Goal: Information Seeking & Learning: Learn about a topic

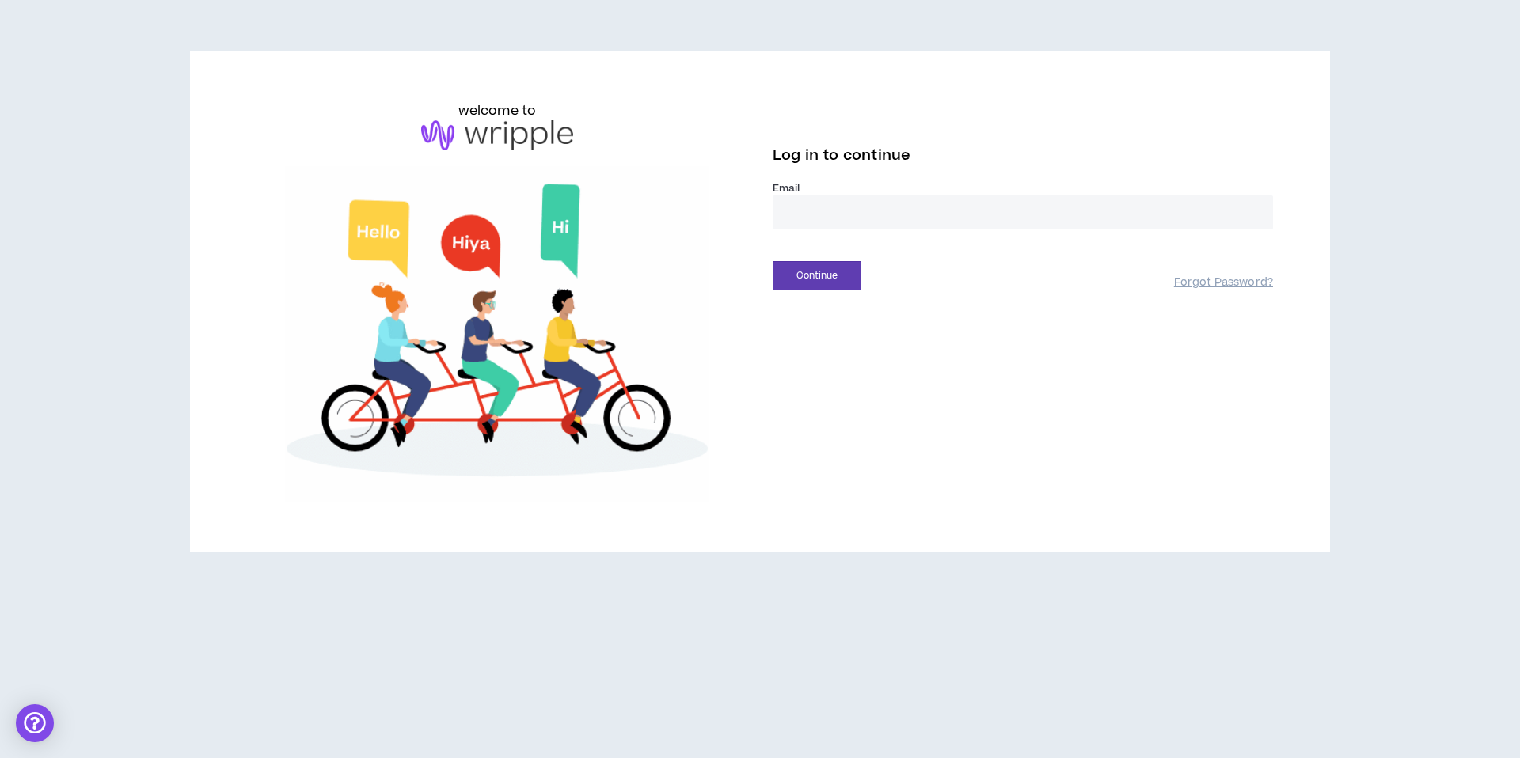
click at [843, 224] on input "email" at bounding box center [1023, 213] width 500 height 34
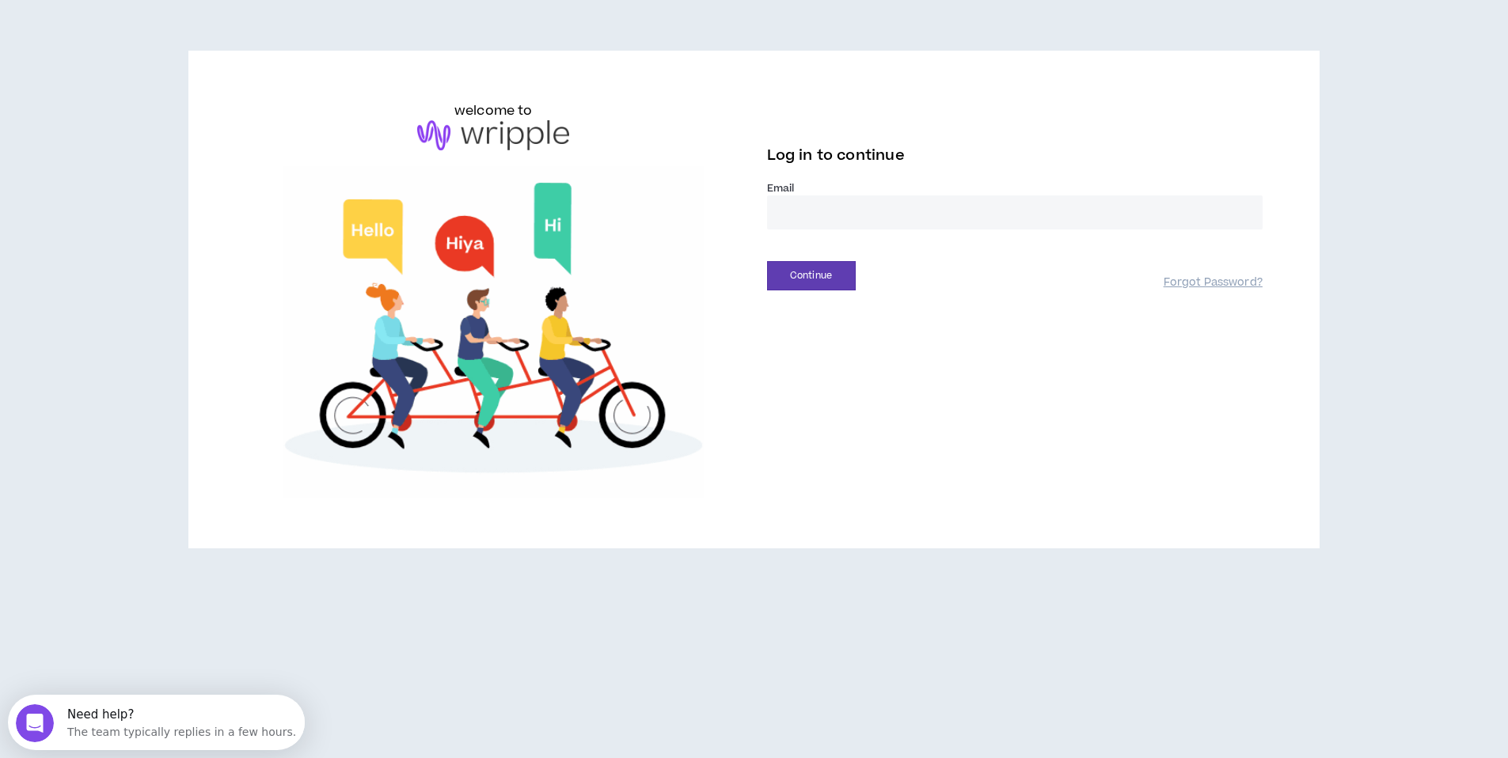
type input "**********"
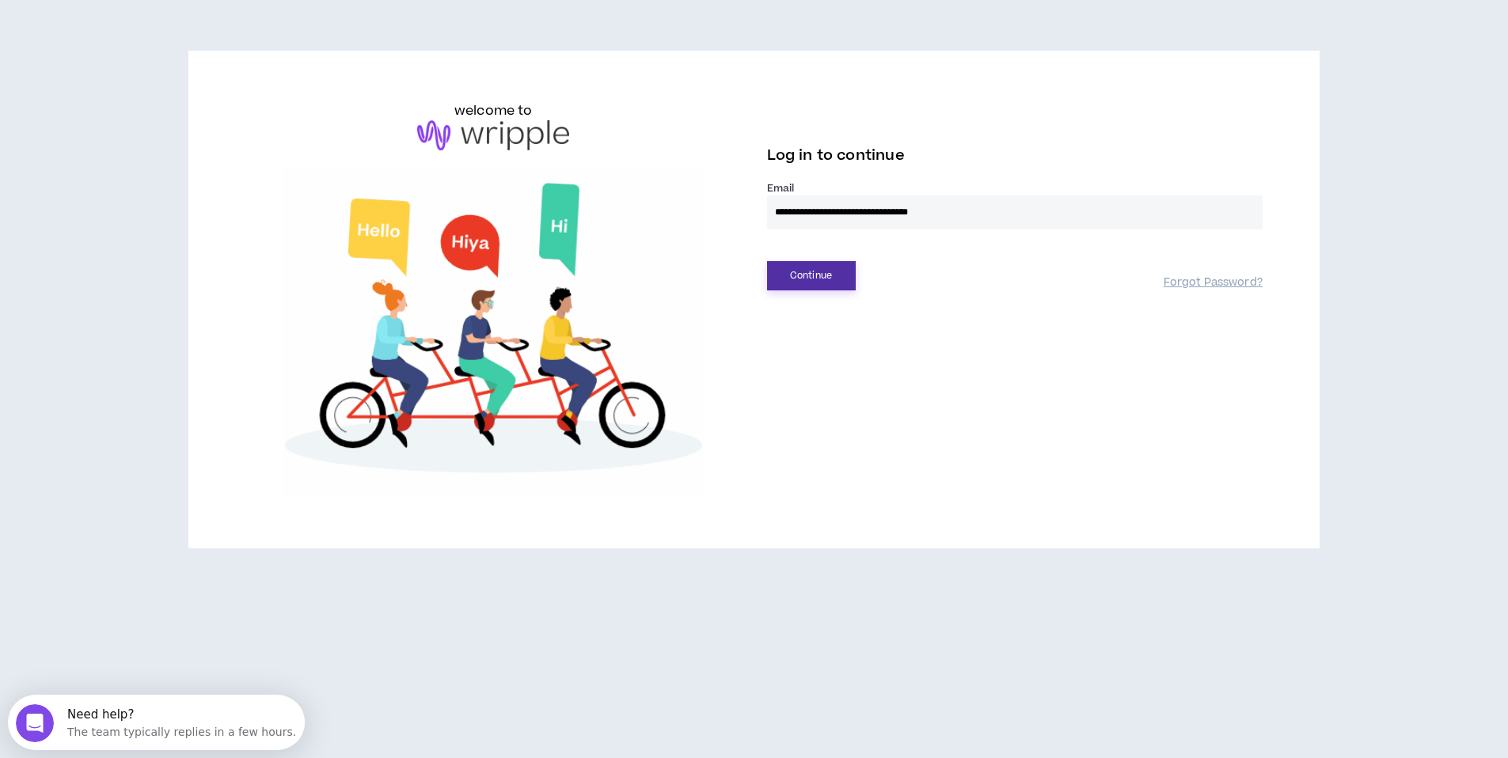
click at [800, 273] on button "Continue" at bounding box center [811, 275] width 89 height 29
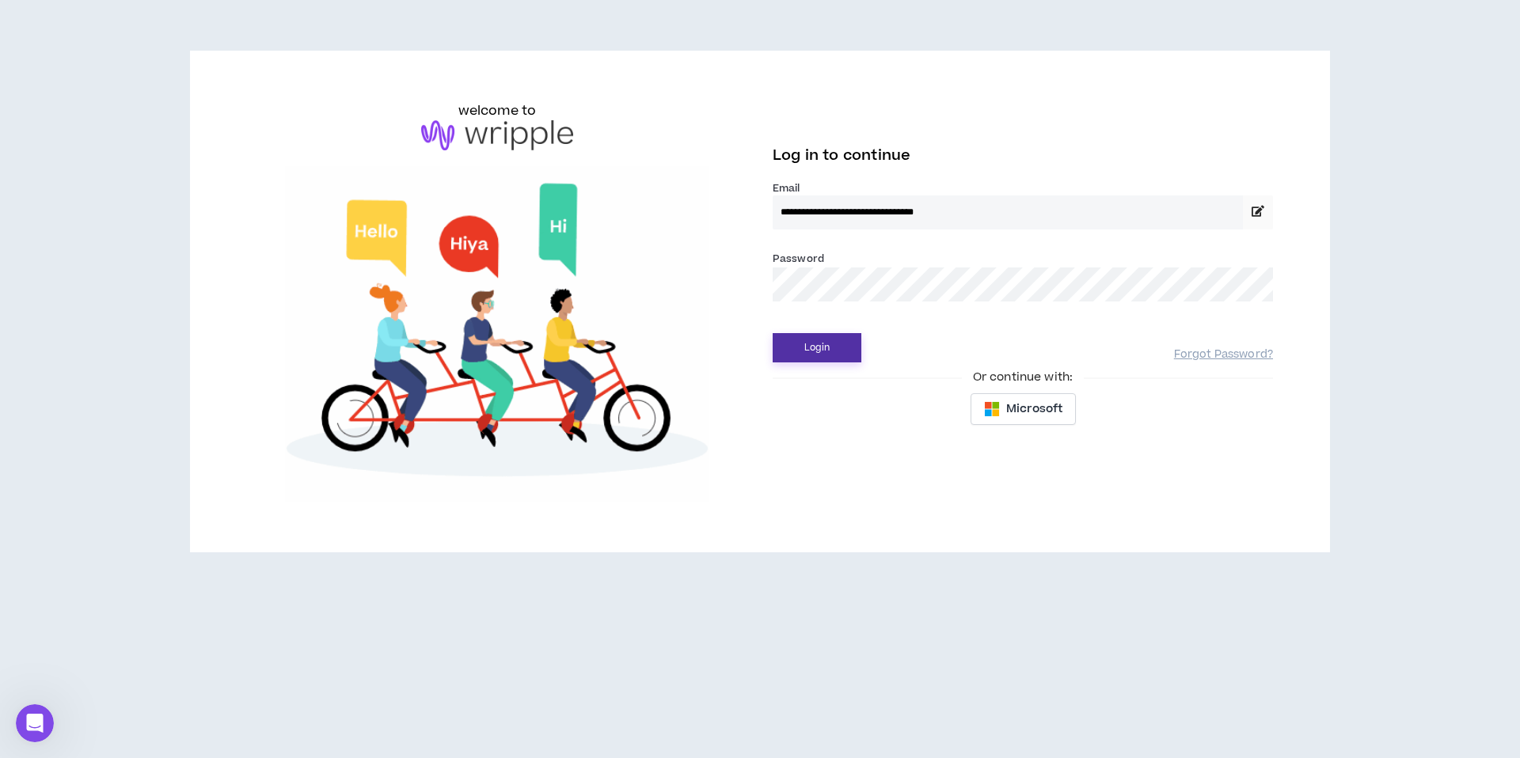
click at [830, 354] on button "Login" at bounding box center [817, 347] width 89 height 29
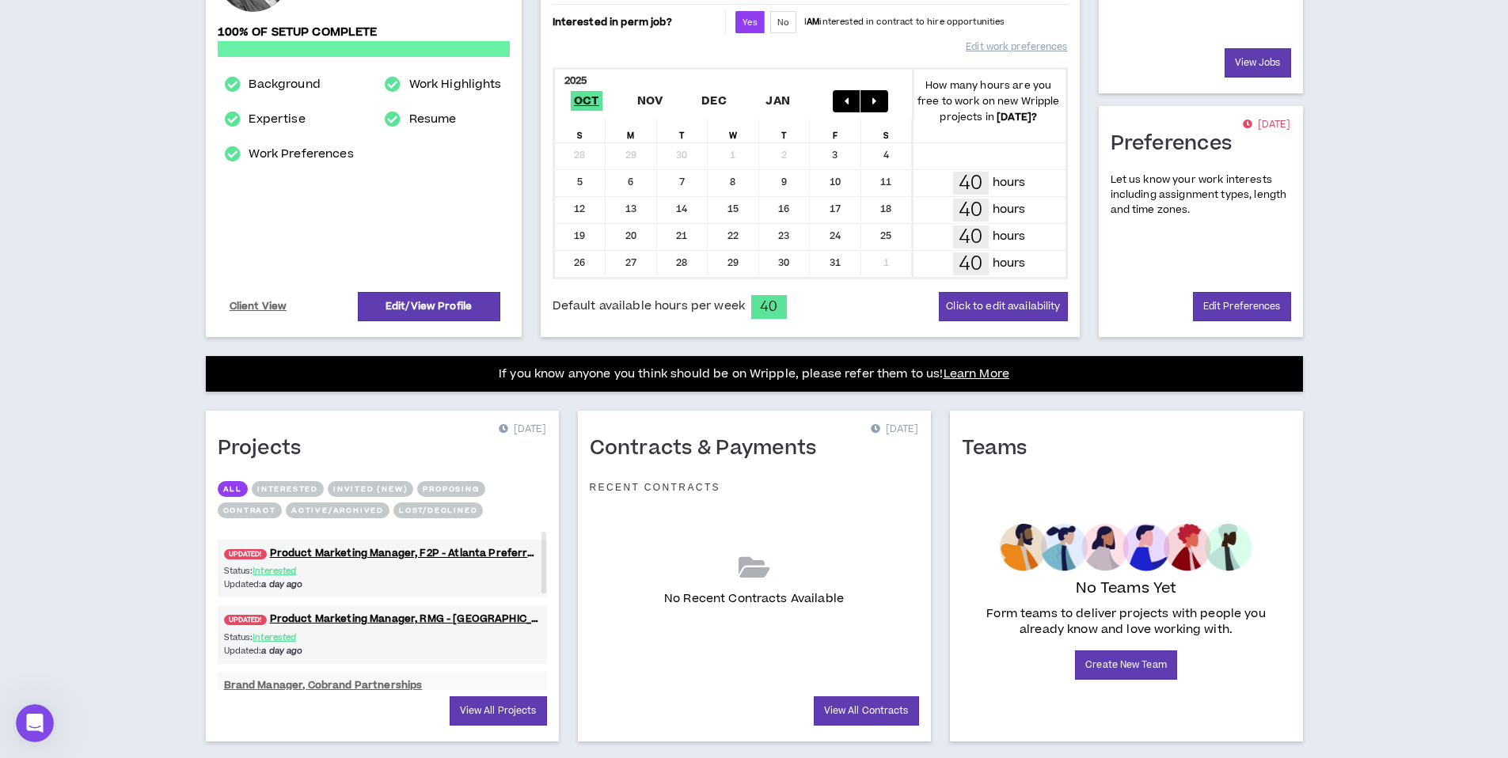
scroll to position [279, 0]
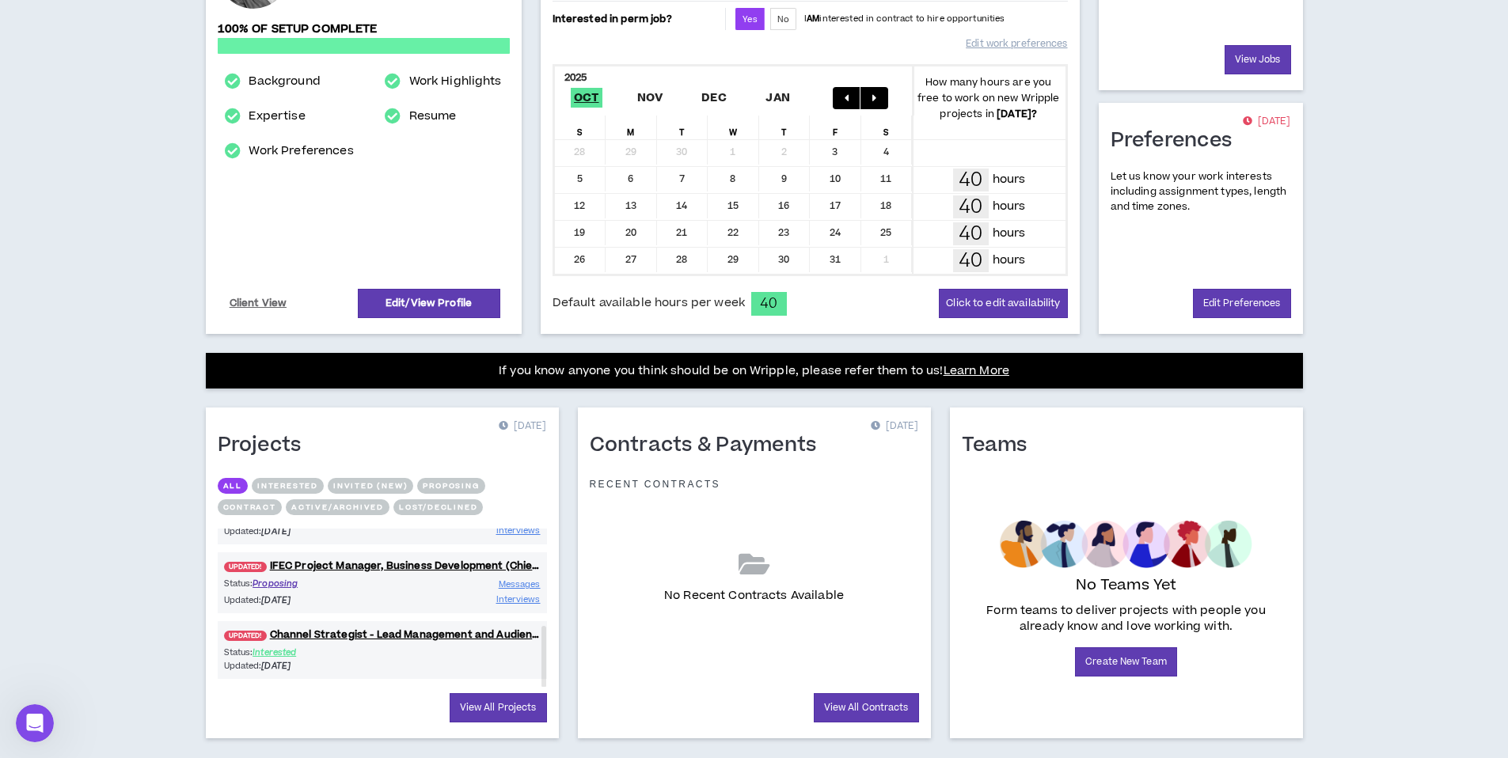
drag, startPoint x: 545, startPoint y: 553, endPoint x: 553, endPoint y: 652, distance: 100.0
click at [553, 652] on div "Projects [DATE] All Interested Invited (new) Proposing Contract Active/Archived…" at bounding box center [382, 573] width 353 height 331
click at [408, 565] on link "UPDATED! IFEC Project Manager, Business Development (Chief of Staff)" at bounding box center [382, 566] width 329 height 15
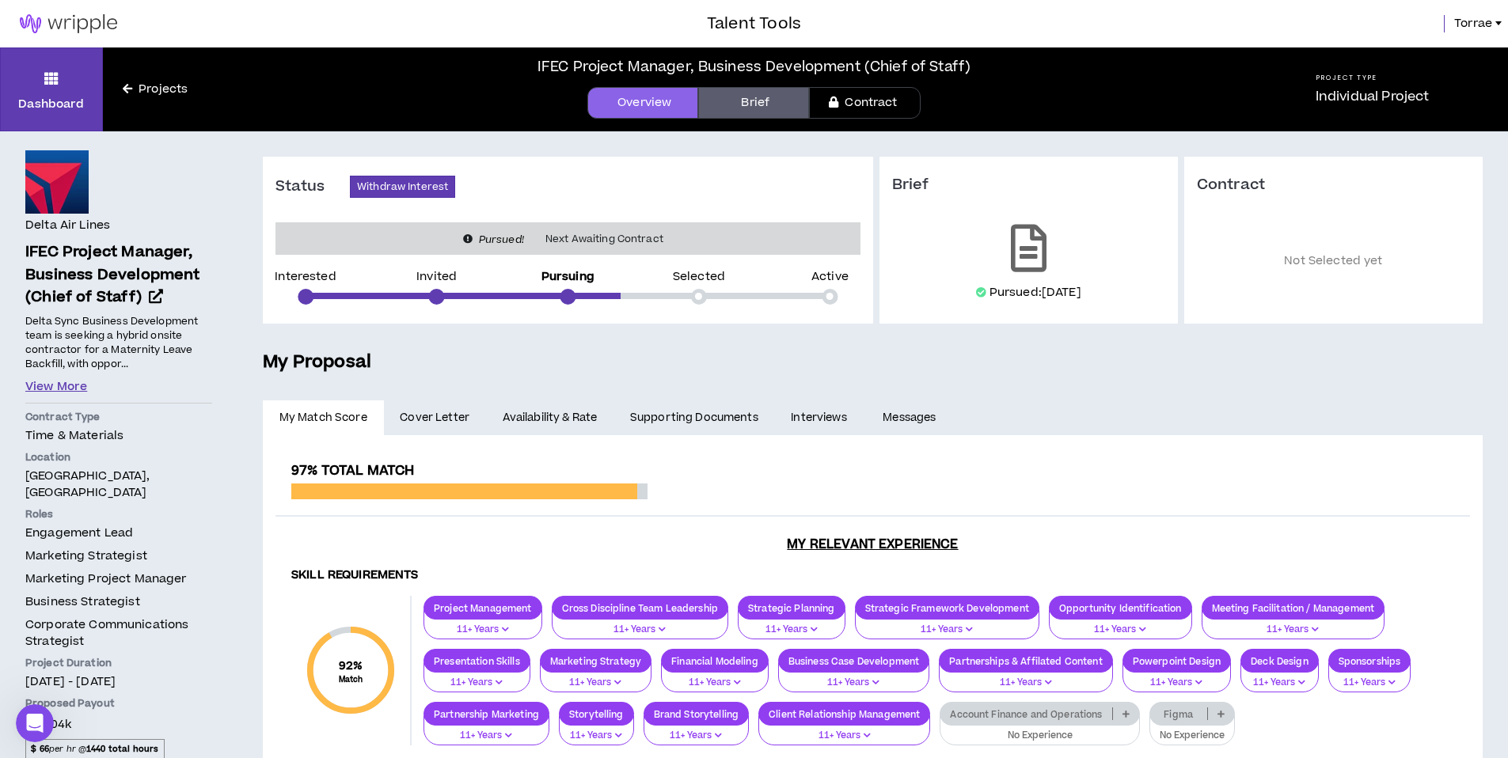
click at [55, 389] on button "View More" at bounding box center [56, 386] width 62 height 17
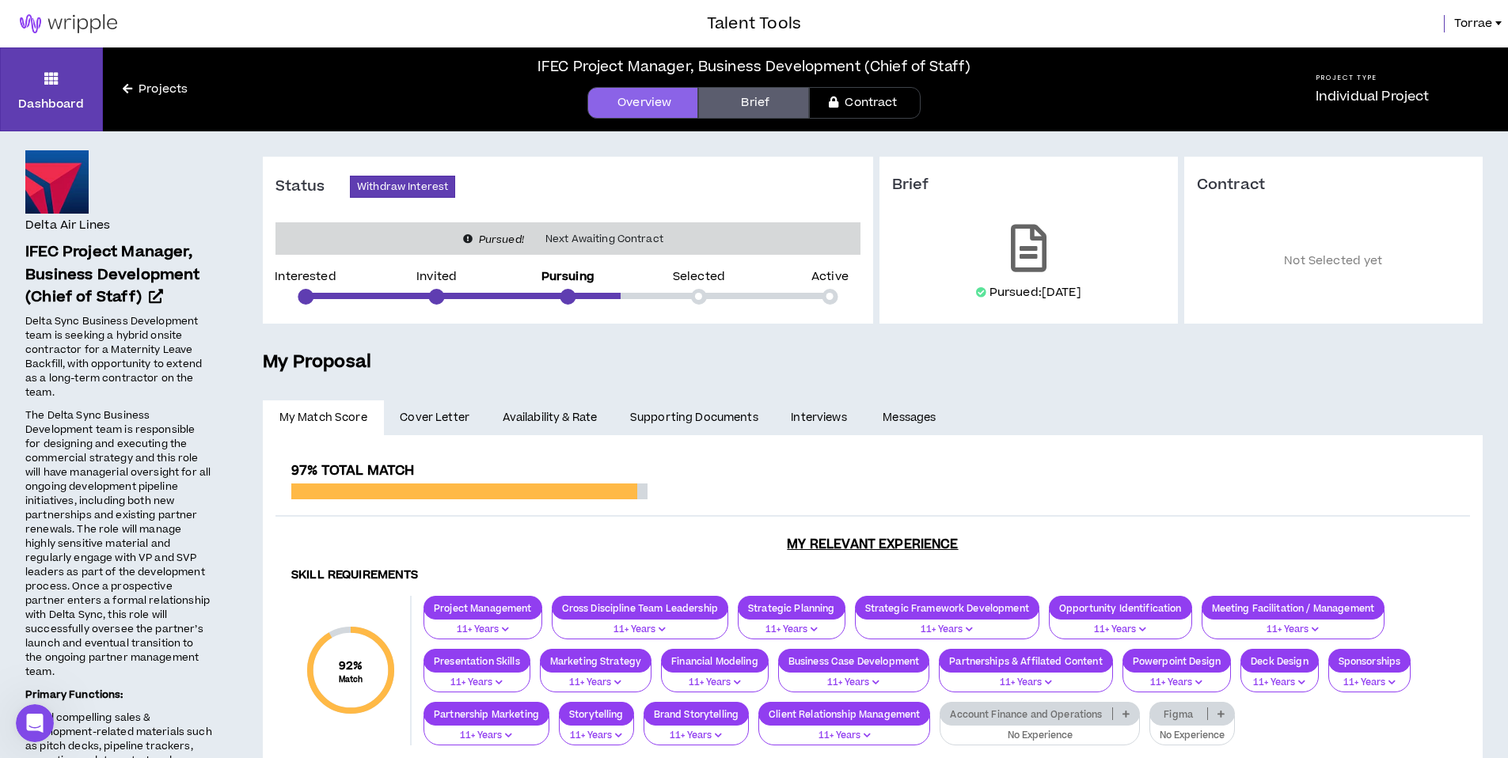
click at [743, 107] on link "Brief" at bounding box center [753, 103] width 111 height 32
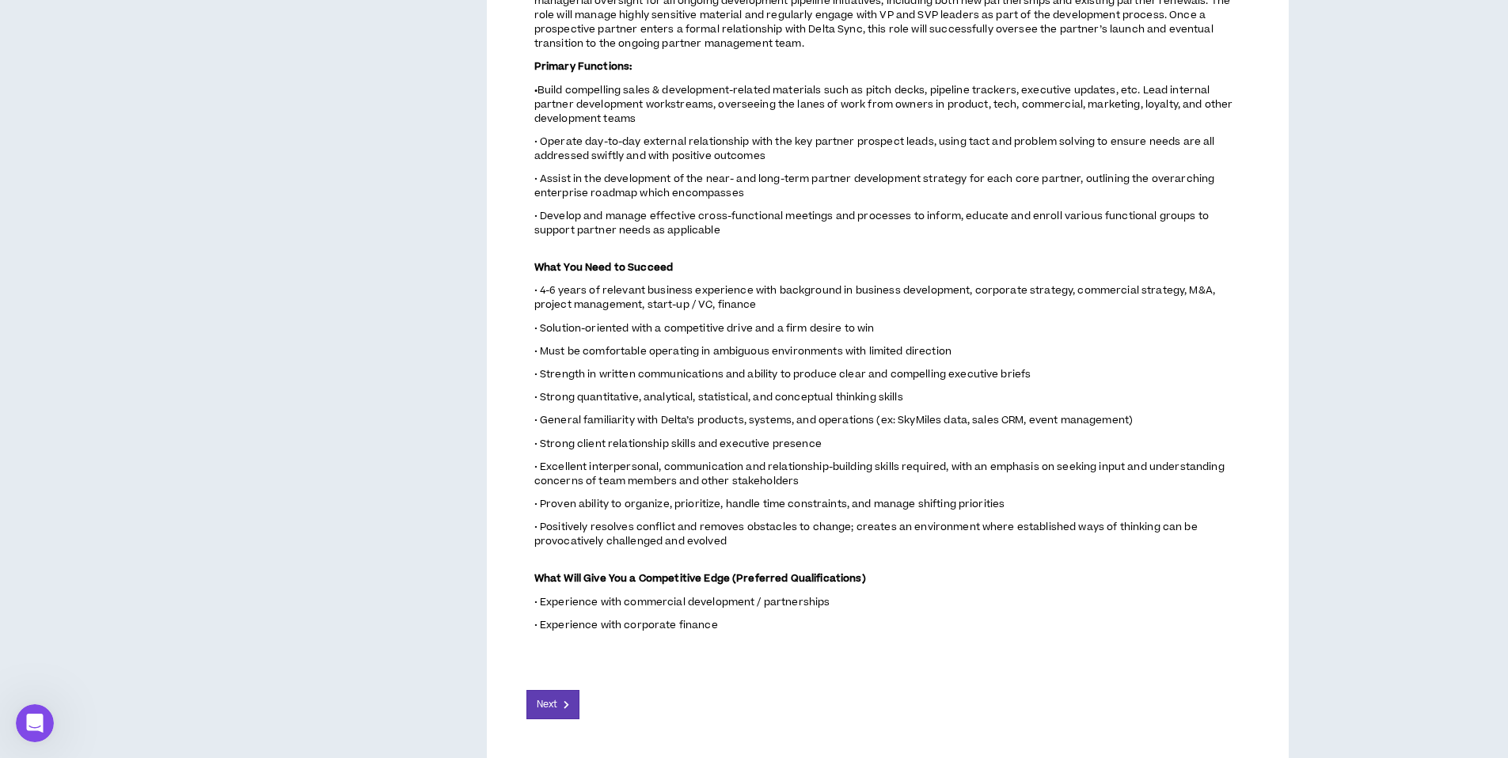
scroll to position [816, 0]
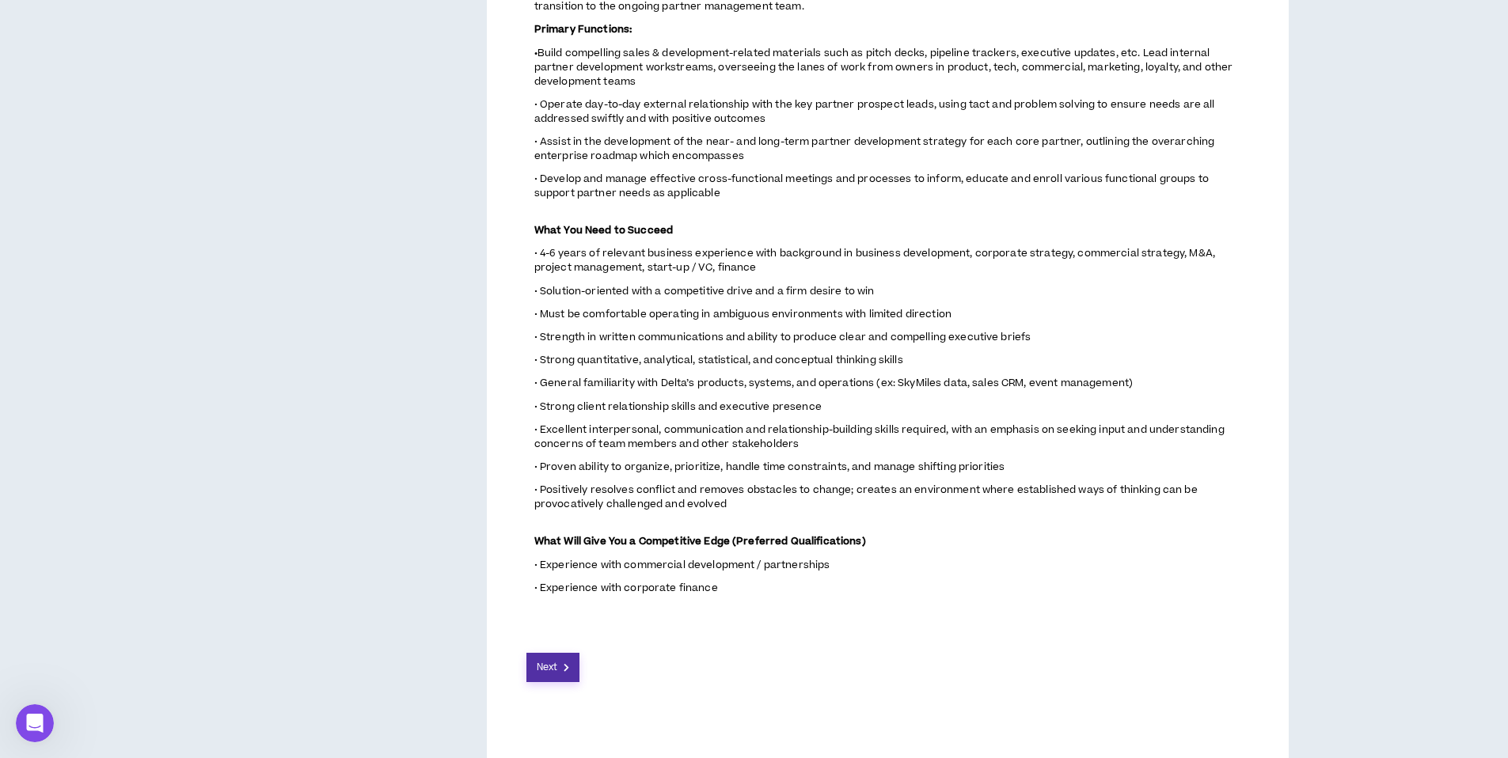
click at [542, 682] on div "IFEC Project Manager, Business Development (Chief of Staff) Client and Project …" at bounding box center [888, 72] width 802 height 1380
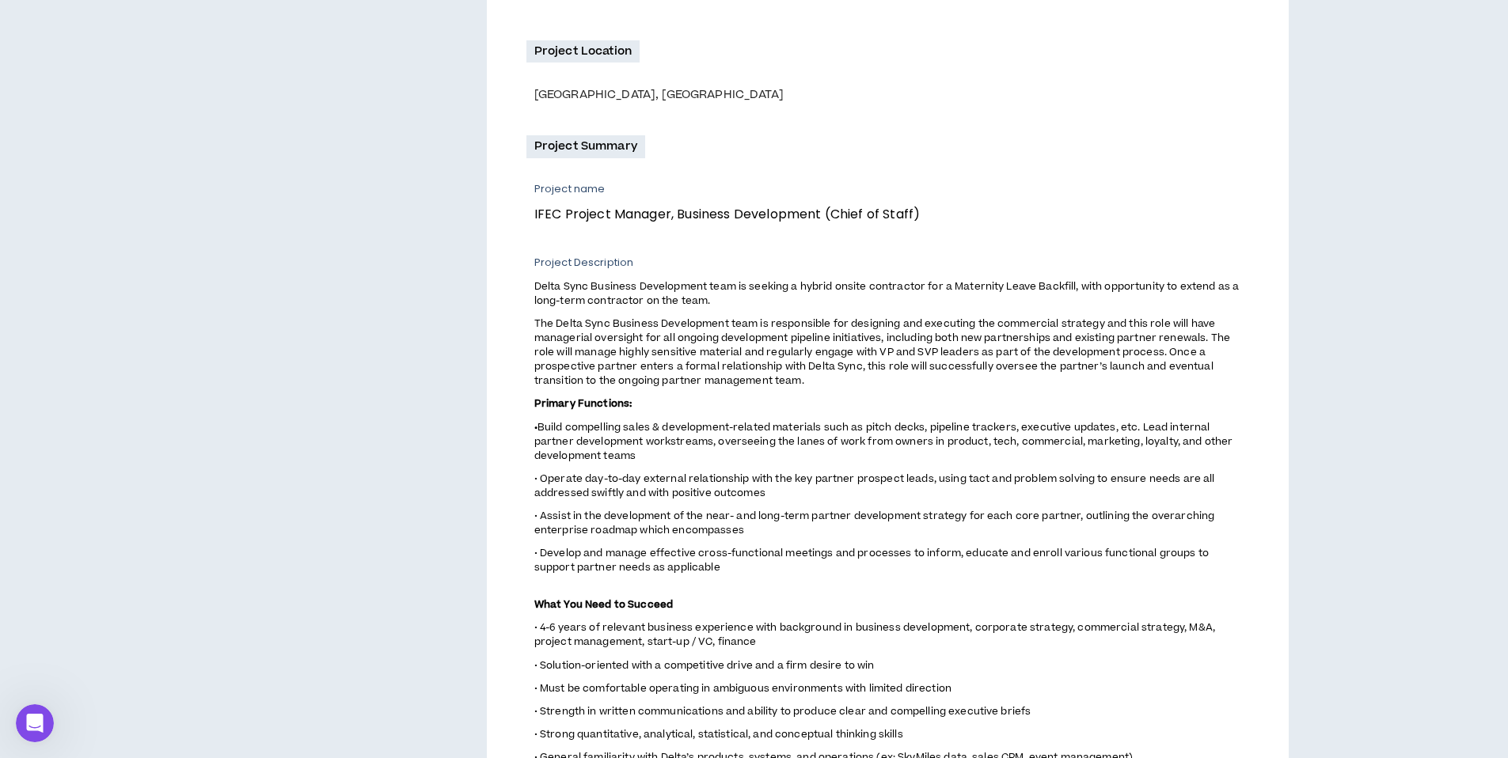
scroll to position [492, 0]
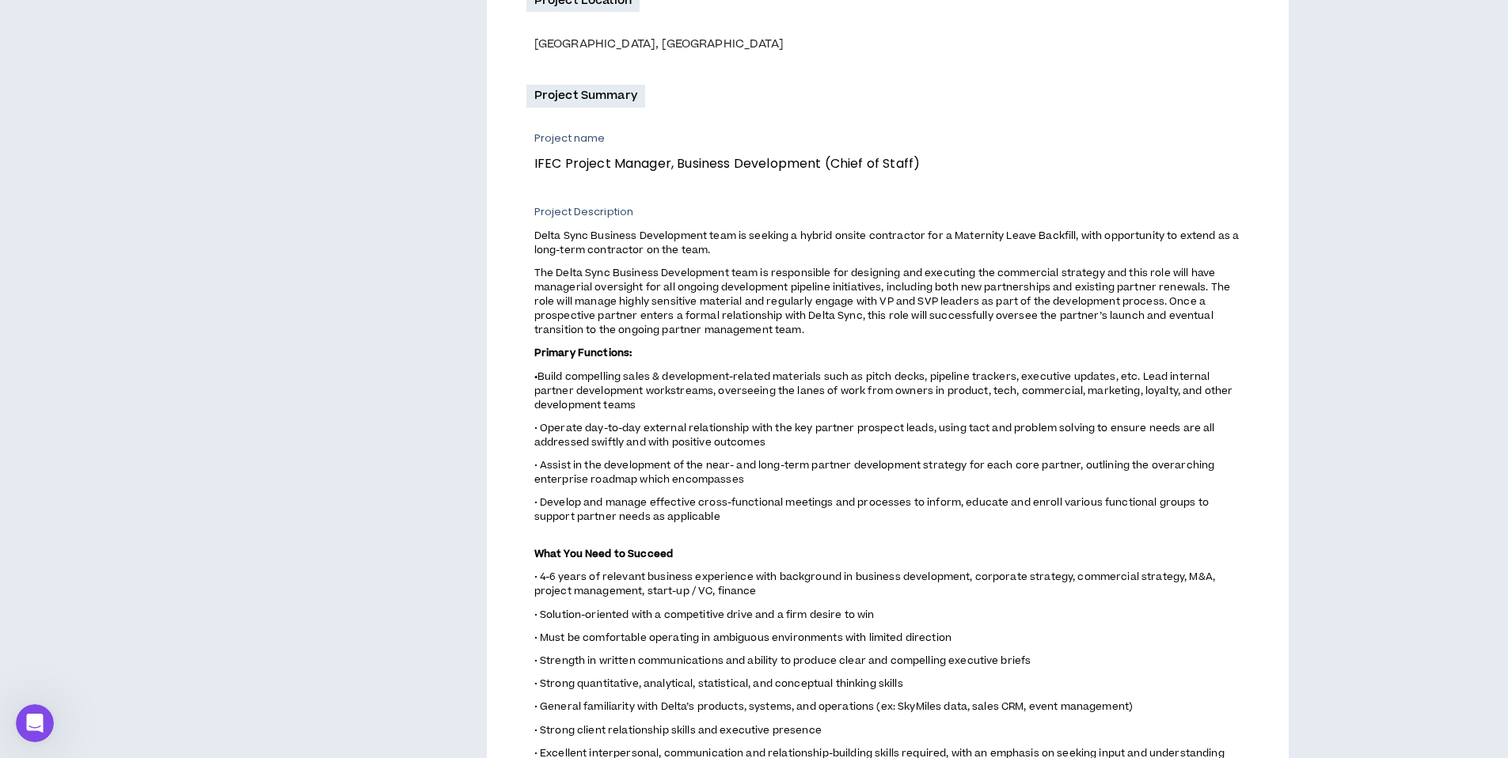
click at [533, 162] on div "Project name IFEC Project Manager, Business Development (Chief of Staff) Projec…" at bounding box center [887, 525] width 723 height 789
drag, startPoint x: 533, startPoint y: 162, endPoint x: 970, endPoint y: 171, distance: 437.8
click at [970, 171] on div "Project name IFEC Project Manager, Business Development (Chief of Staff) Projec…" at bounding box center [887, 525] width 723 height 789
copy p "IFEC Project Manager, Business Development (Chief of Staff)"
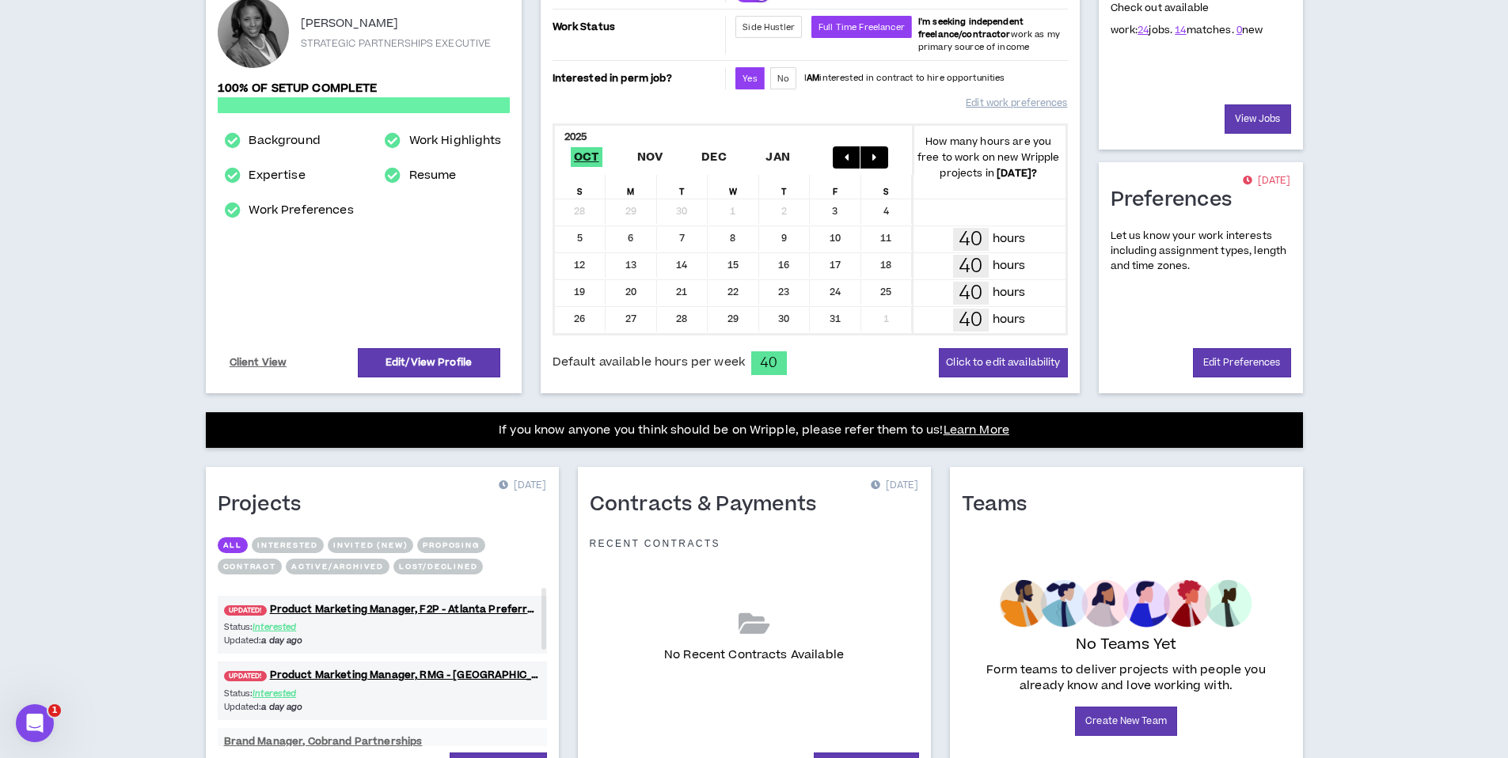
scroll to position [310, 0]
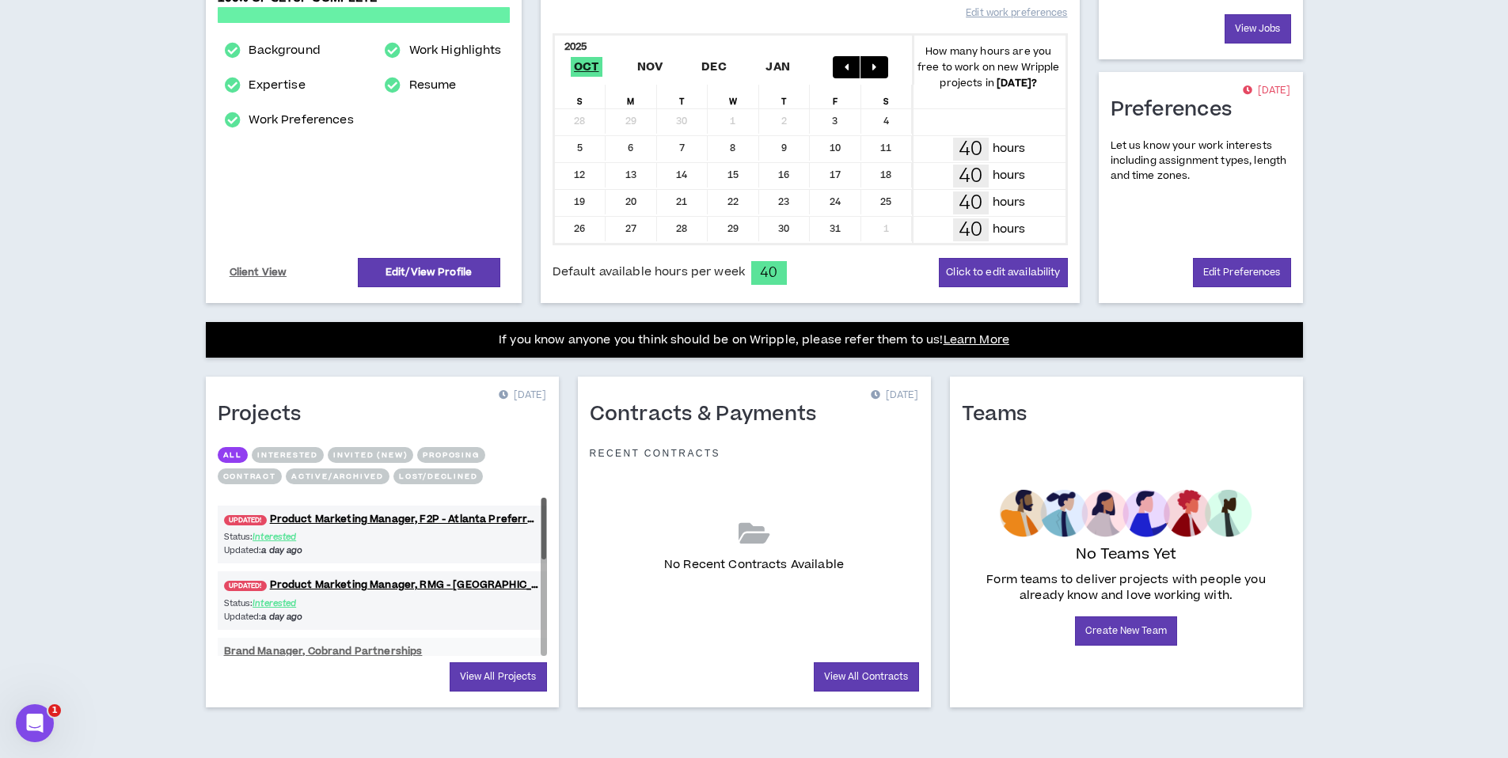
click at [545, 546] on div at bounding box center [543, 528] width 5 height 61
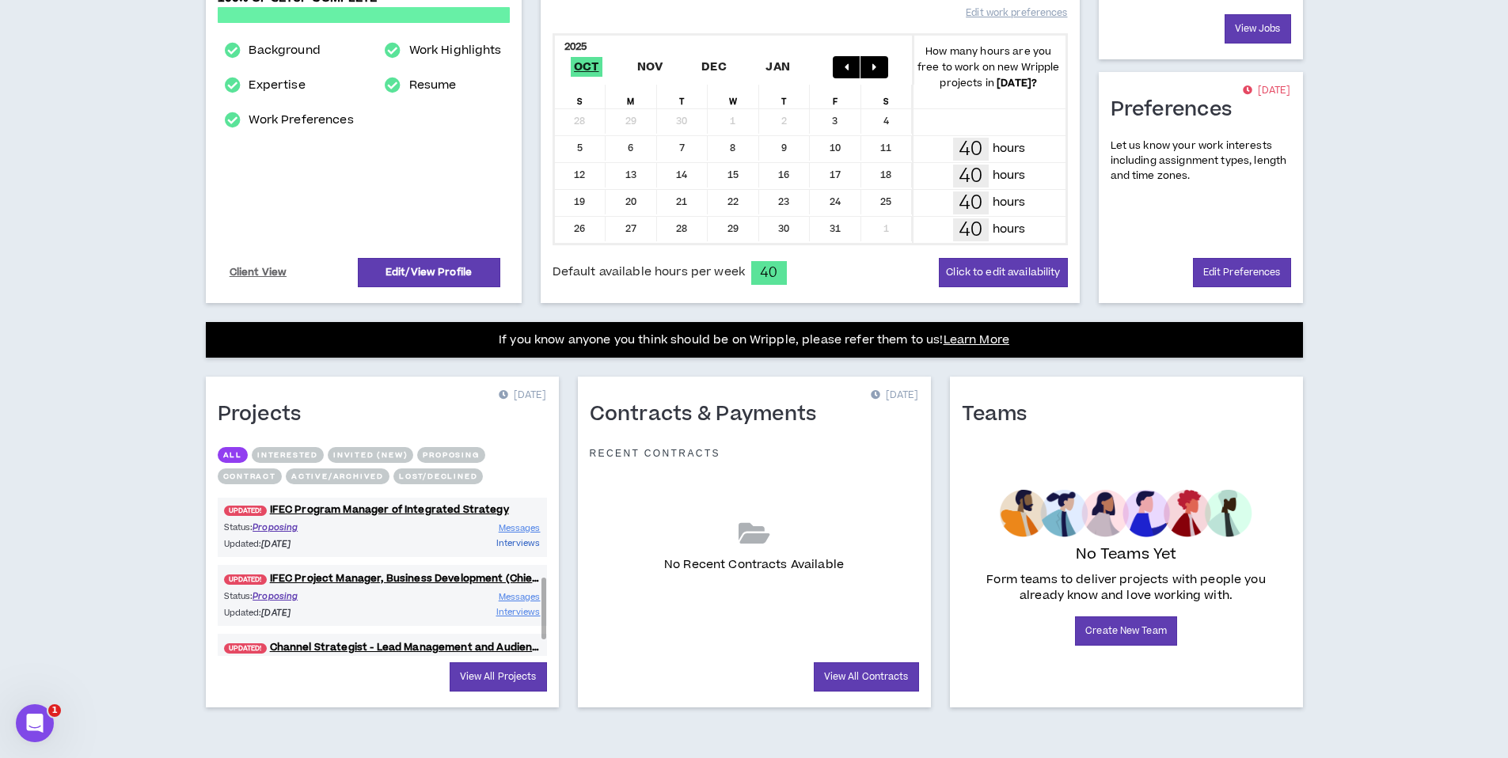
click at [511, 544] on span "Interviews" at bounding box center [518, 543] width 44 height 12
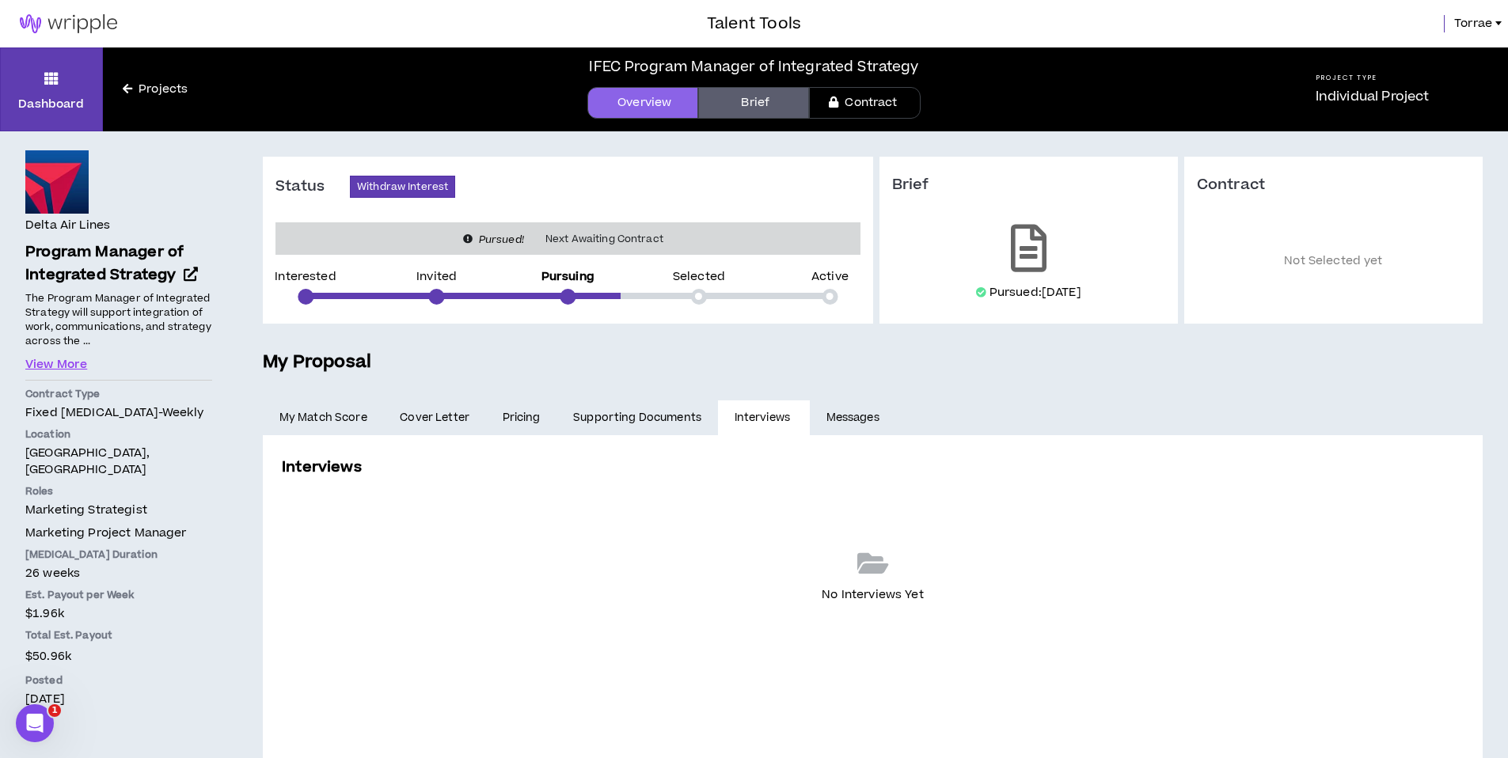
click at [128, 89] on icon at bounding box center [127, 88] width 9 height 11
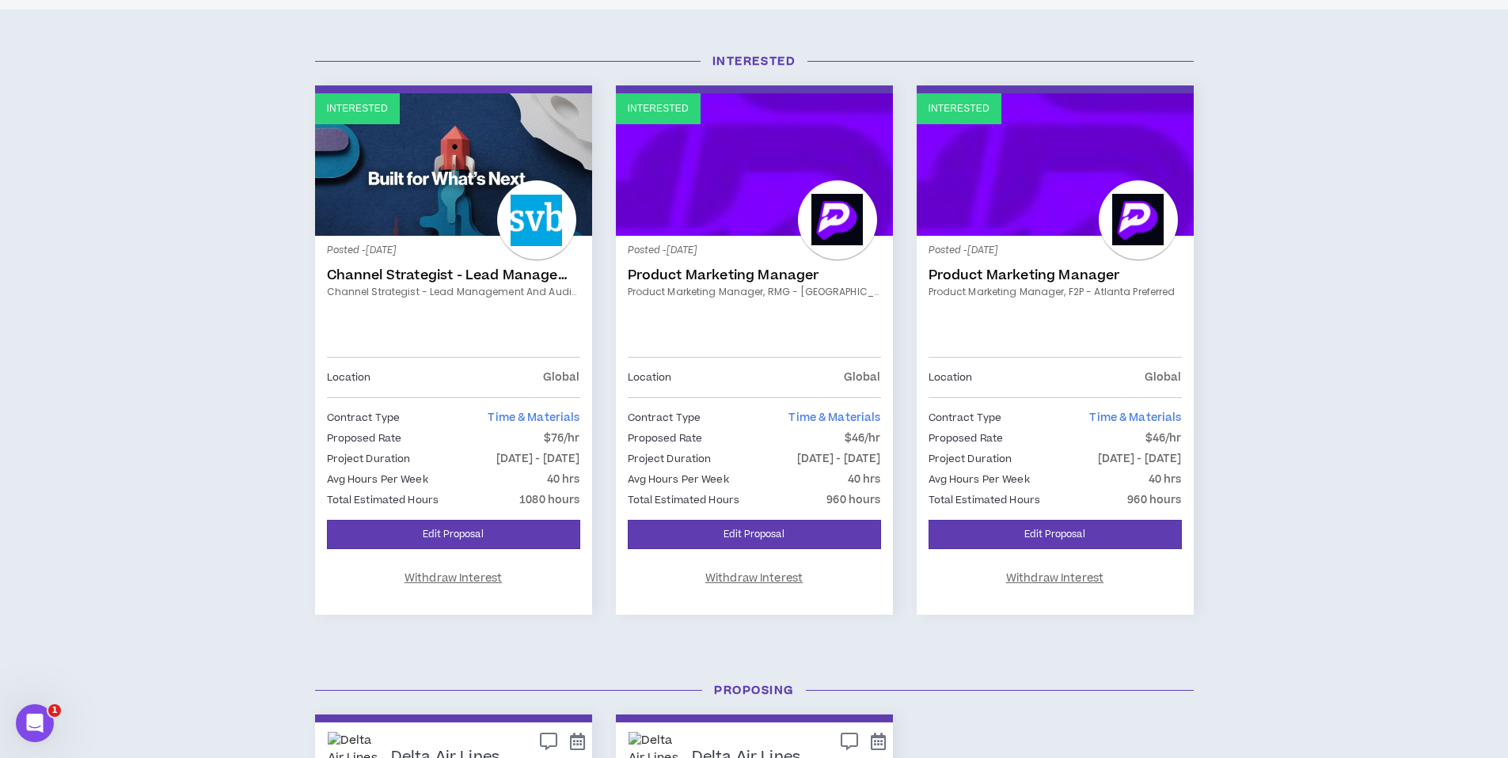
scroll to position [450, 0]
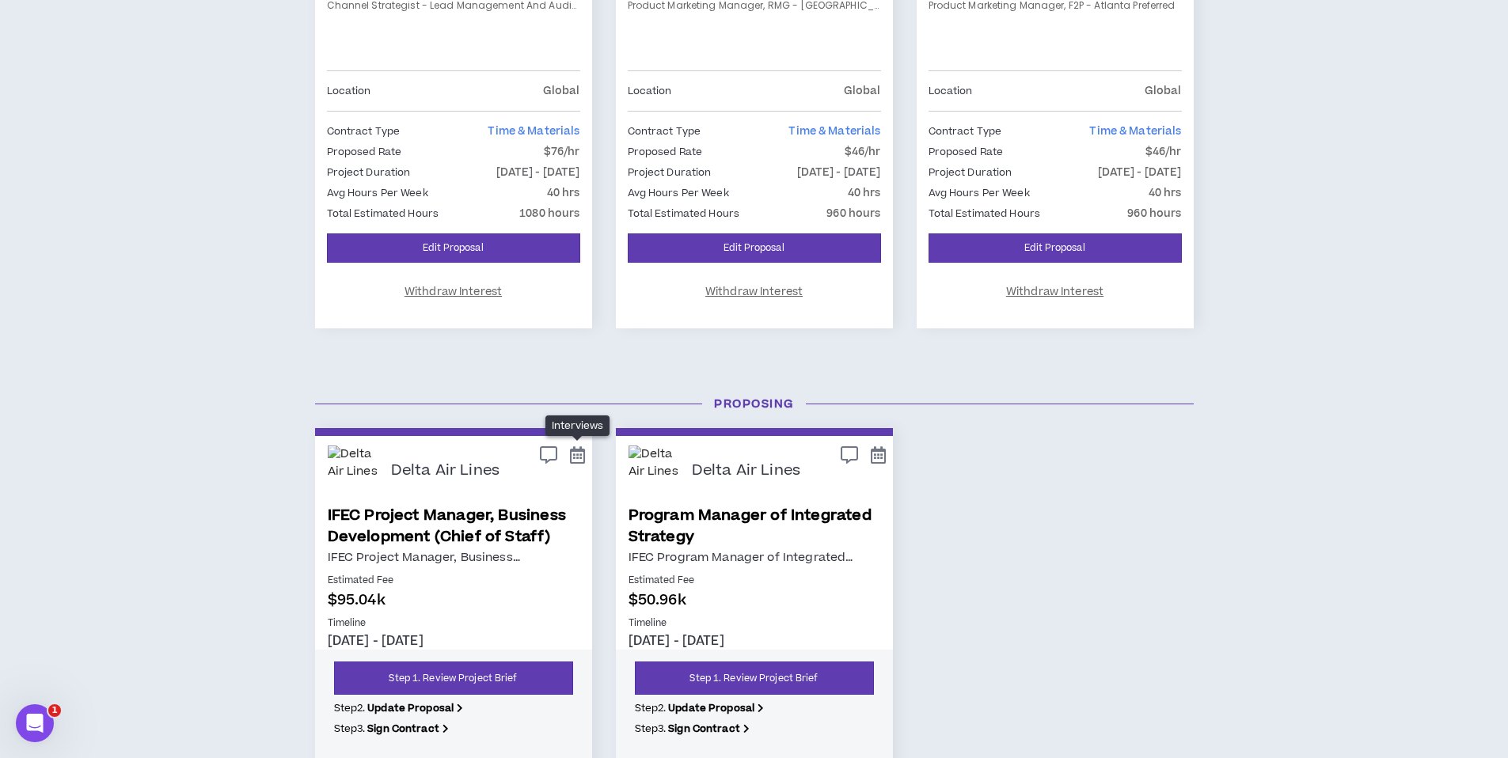
click at [581, 455] on icon at bounding box center [577, 455] width 15 height 14
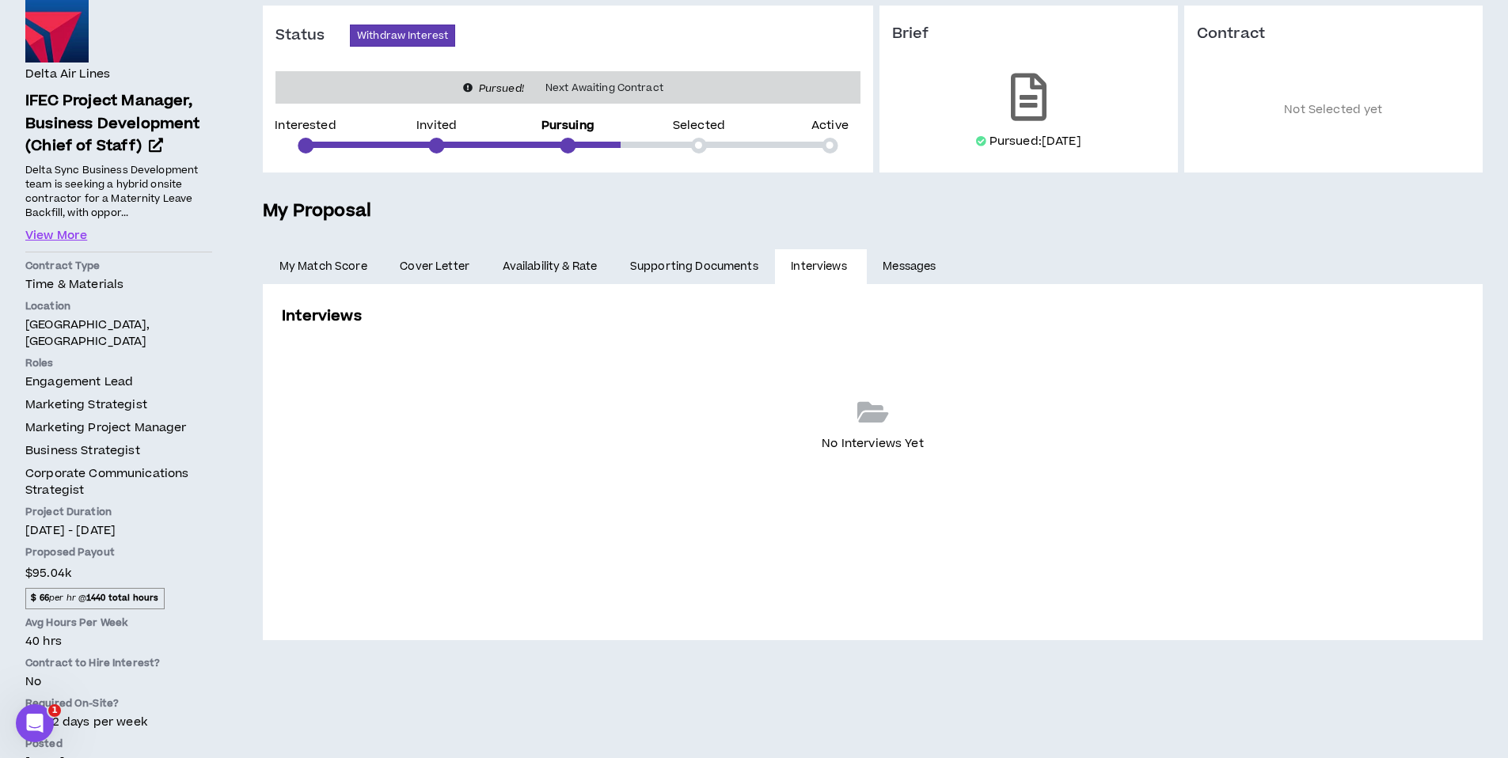
scroll to position [166, 0]
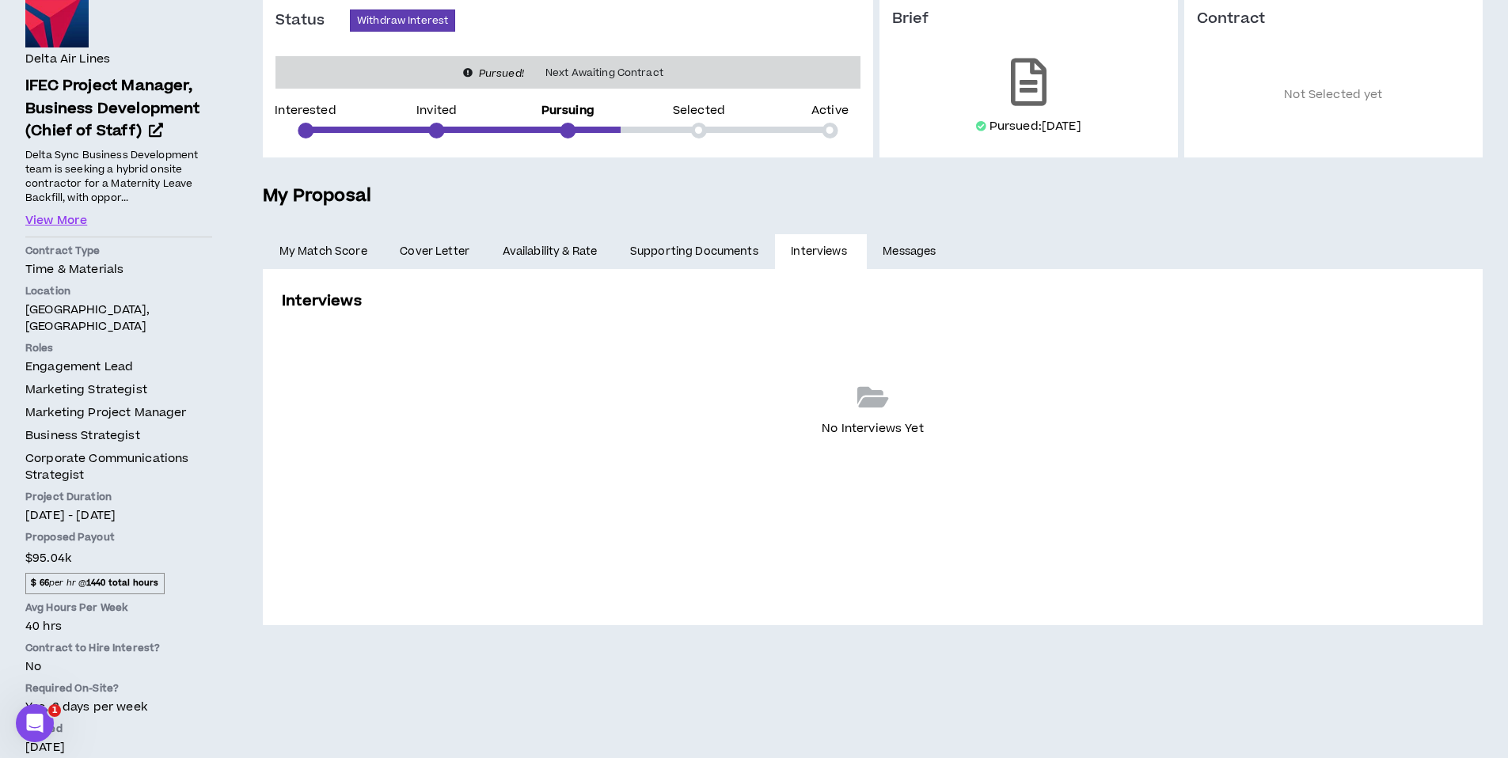
click at [913, 251] on link "Messages" at bounding box center [911, 251] width 89 height 35
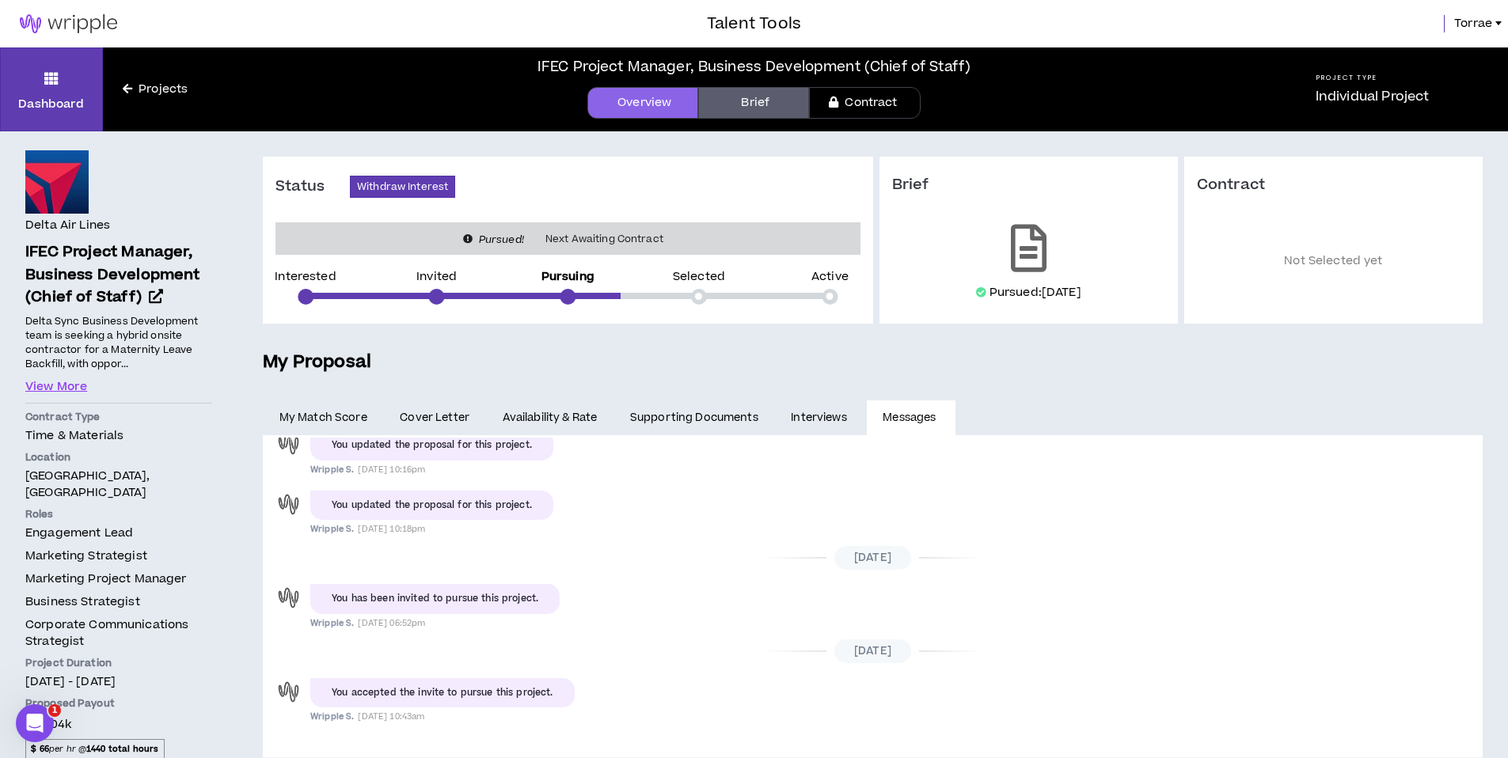
scroll to position [202, 0]
click at [675, 418] on link "Supporting Documents" at bounding box center [693, 418] width 161 height 35
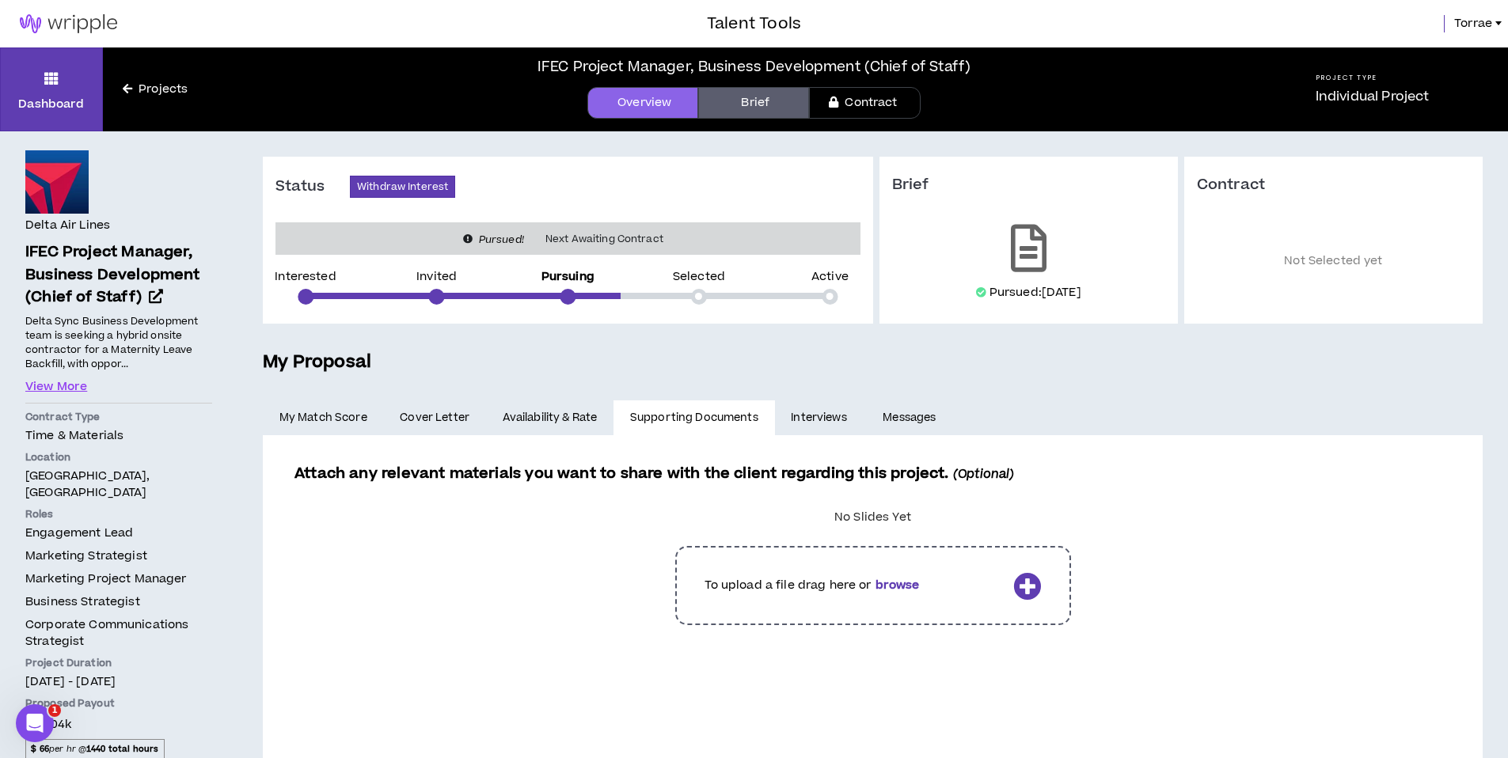
click at [533, 428] on link "Availability & Rate" at bounding box center [549, 418] width 127 height 35
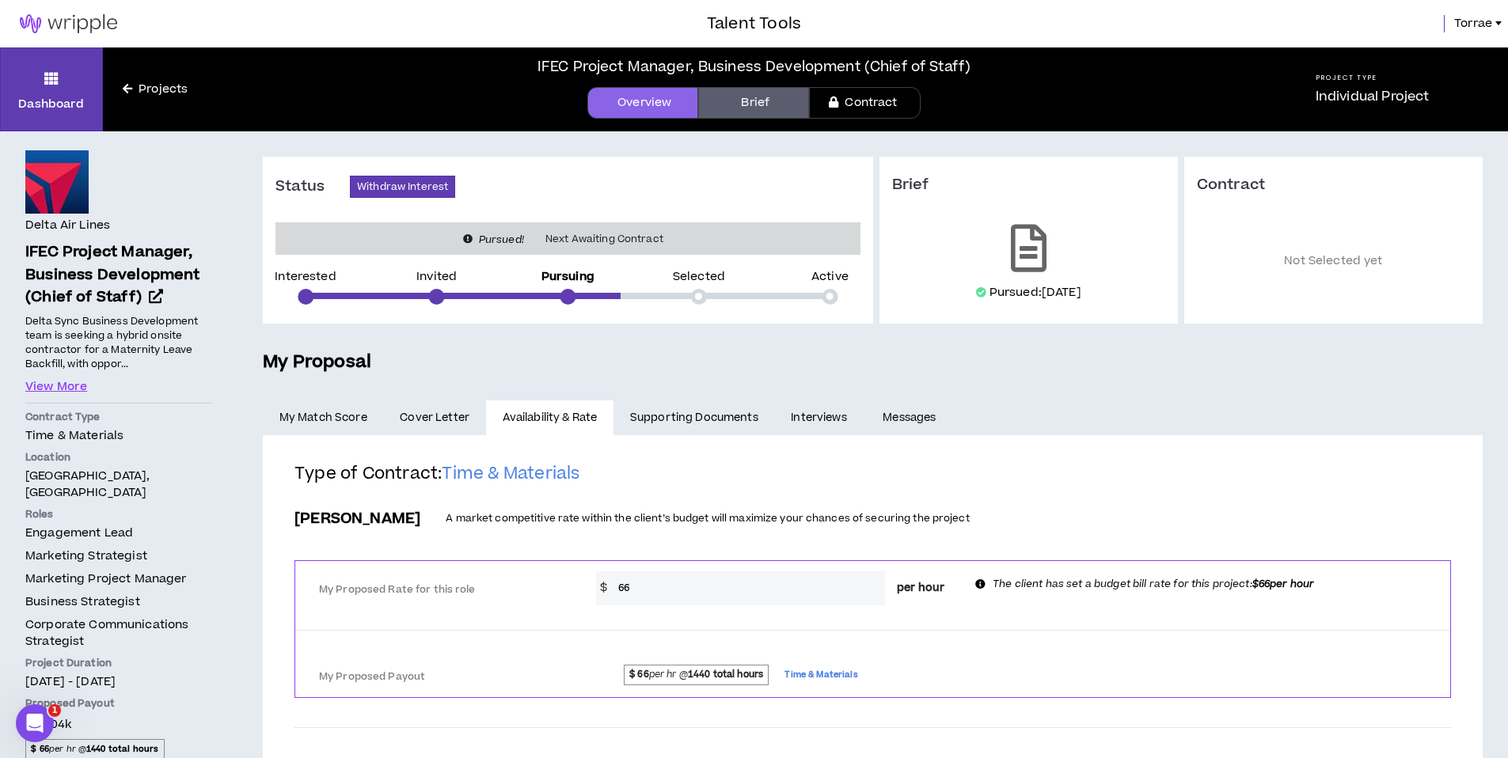
click at [439, 420] on span "Cover Letter" at bounding box center [435, 417] width 70 height 17
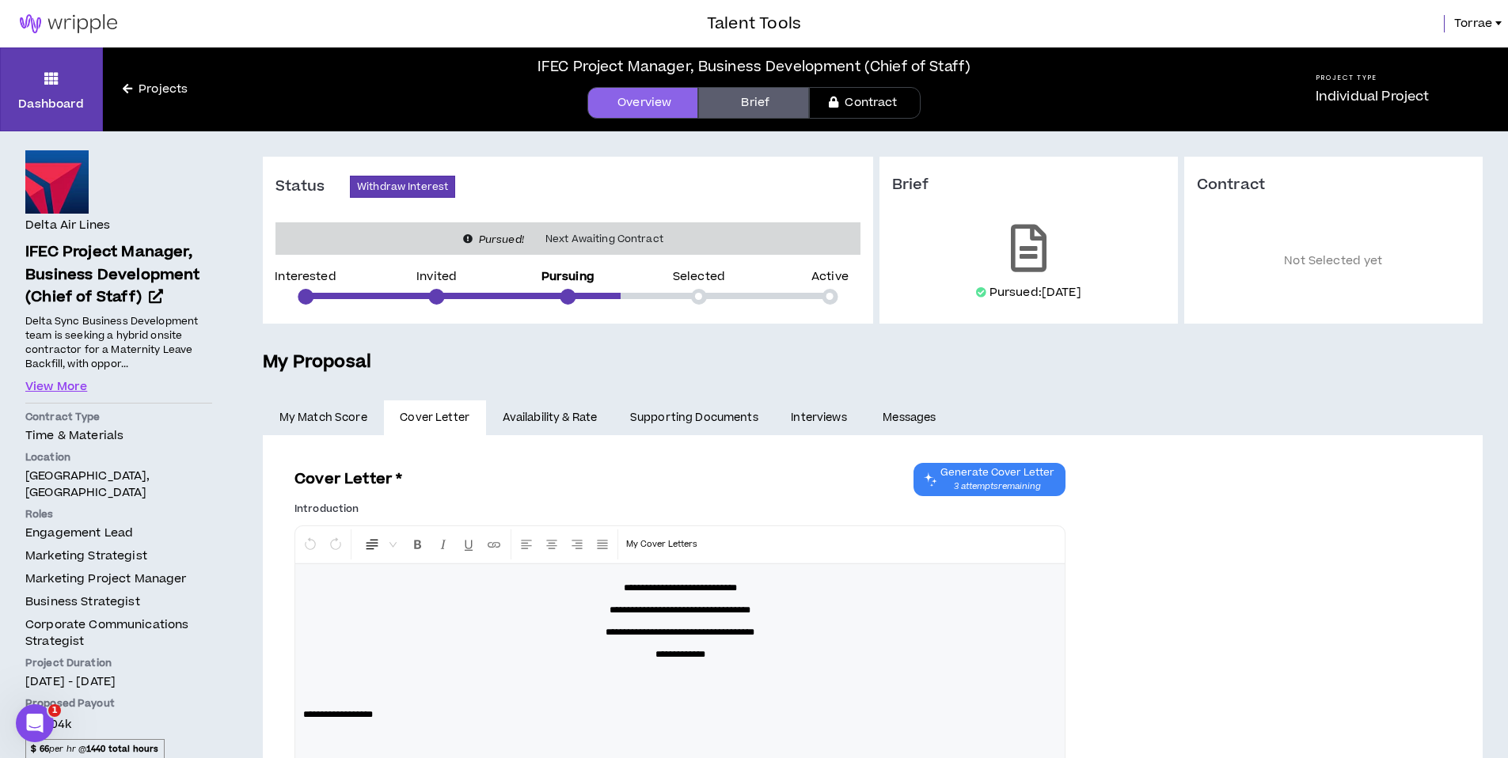
click at [328, 420] on link "My Match Score" at bounding box center [323, 418] width 121 height 35
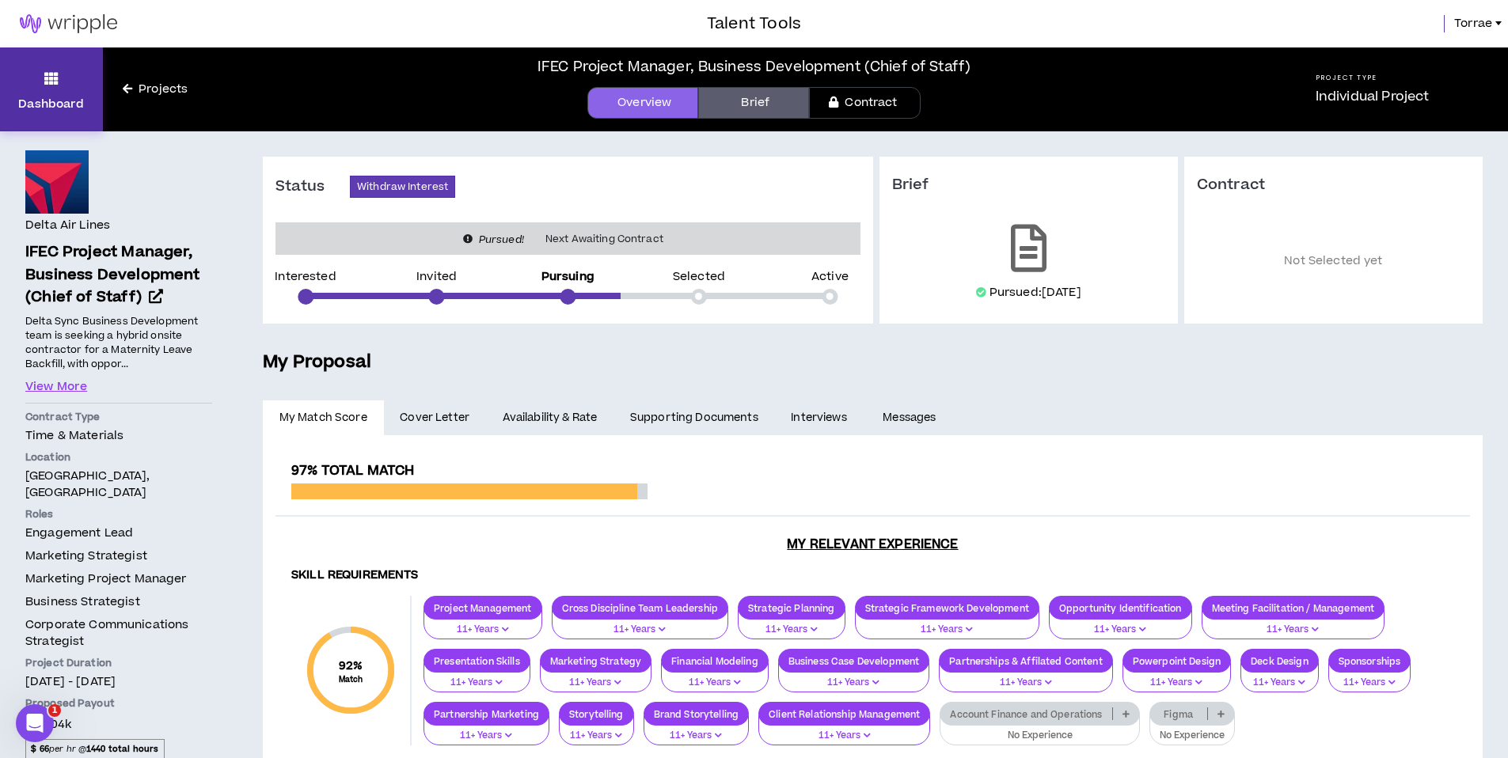
click at [51, 70] on icon at bounding box center [51, 78] width 14 height 22
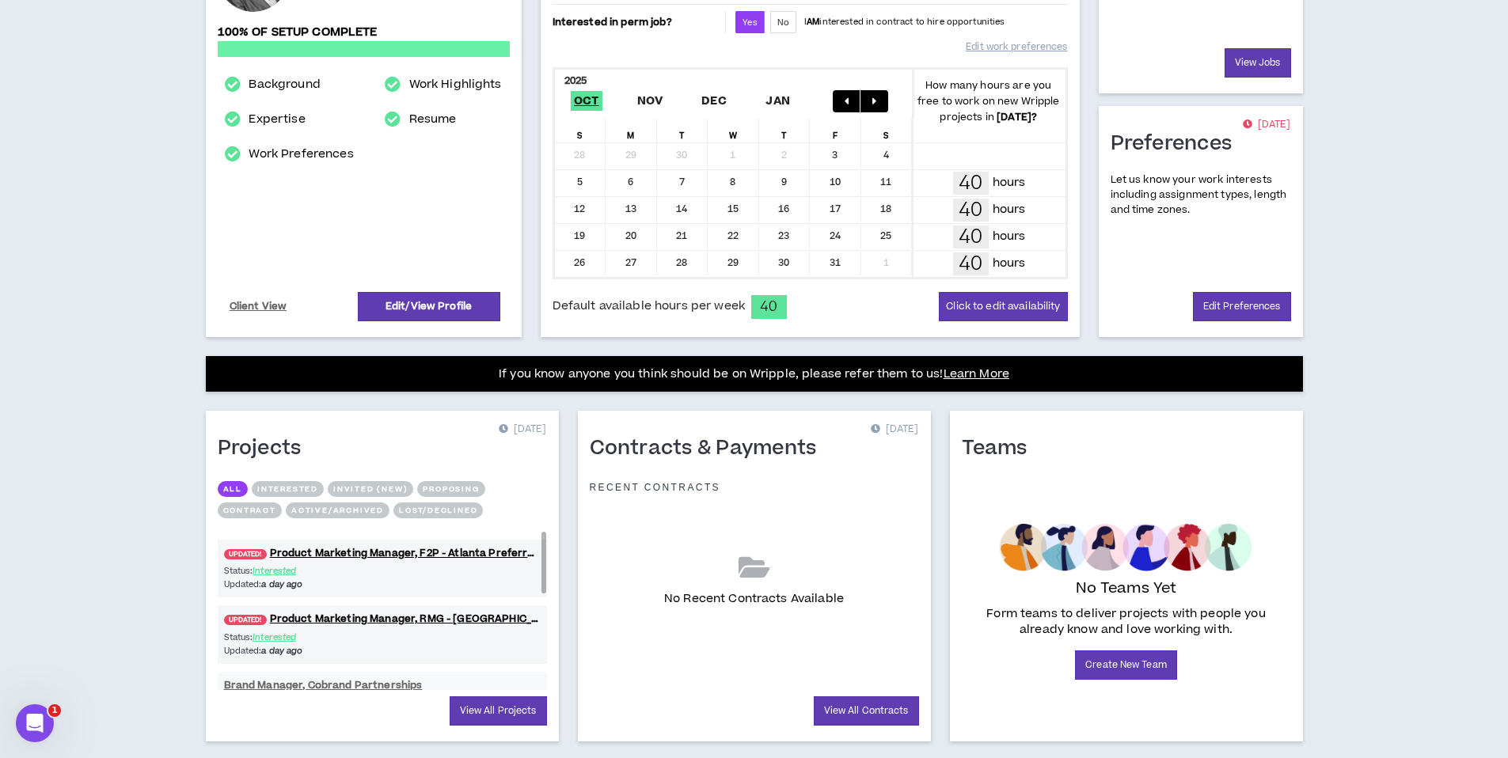
scroll to position [310, 0]
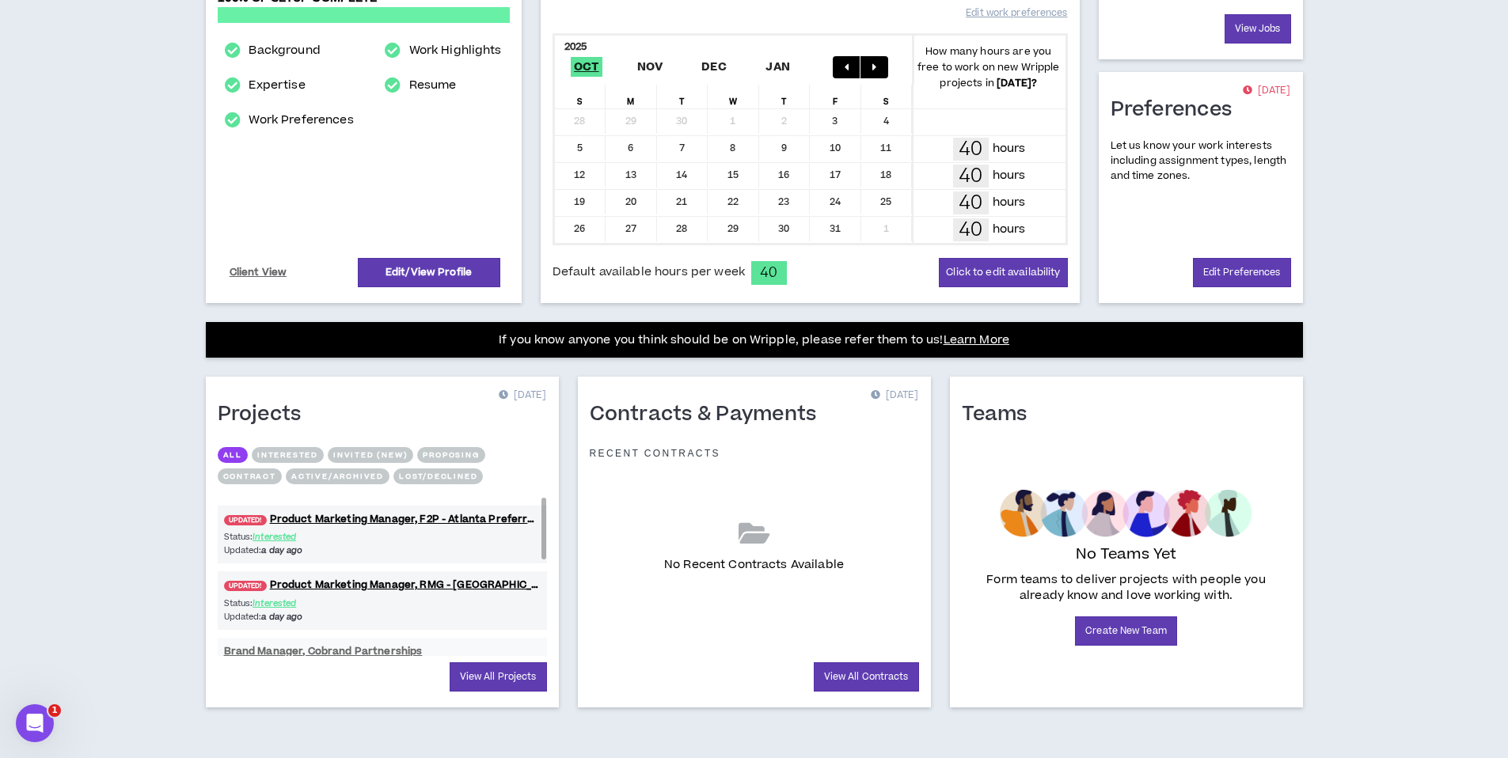
drag, startPoint x: 541, startPoint y: 549, endPoint x: 538, endPoint y: 540, distance: 10.0
click at [538, 540] on div "UPDATED! Product Marketing Manager, F2P - Atlanta Preferred Status: Interested …" at bounding box center [382, 577] width 329 height 158
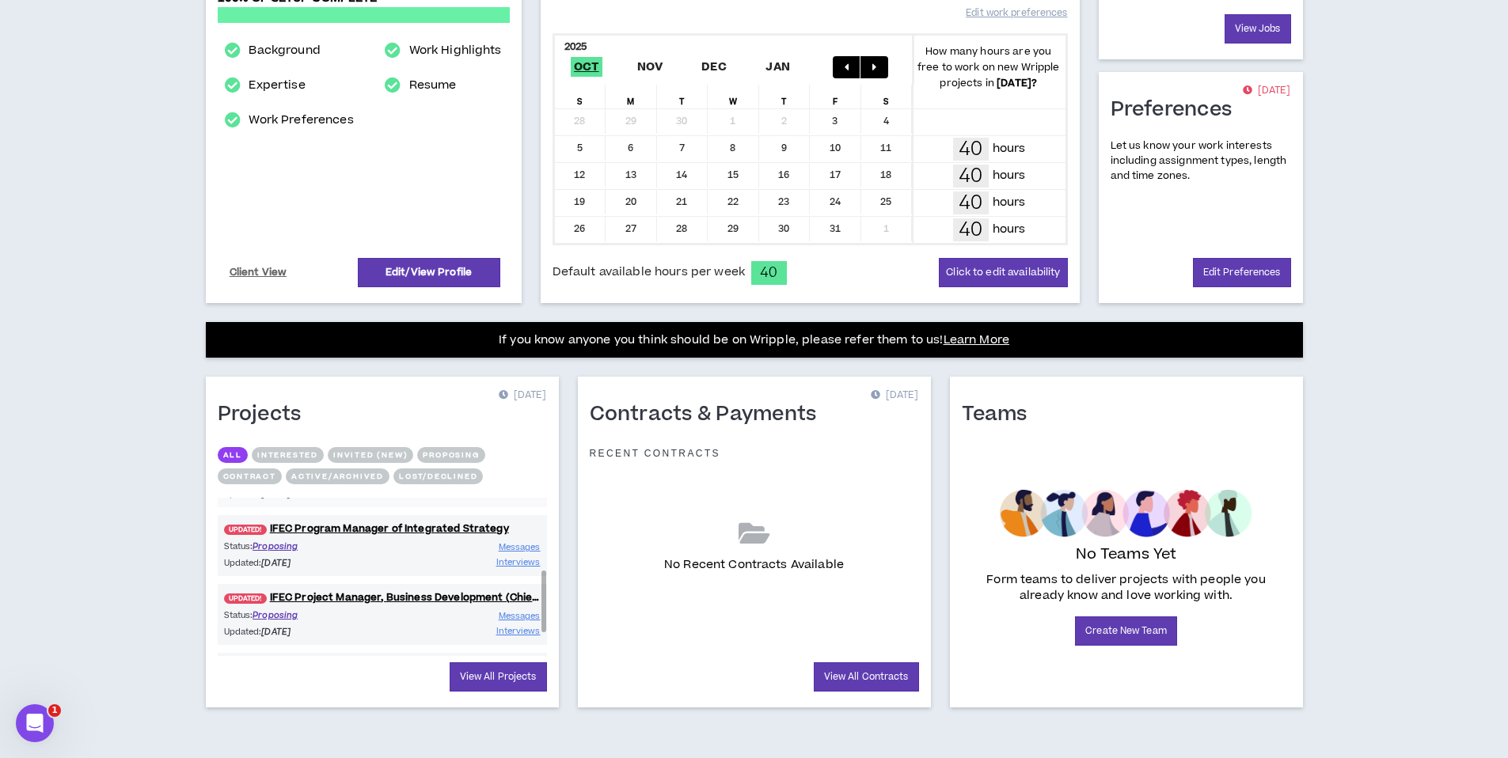
drag, startPoint x: 544, startPoint y: 550, endPoint x: 476, endPoint y: 583, distance: 75.8
click at [548, 623] on div "Projects [DATE] All Interested Invited (new) Proposing Contract Active/Archived…" at bounding box center [382, 542] width 353 height 331
click at [427, 605] on link "UPDATED! IFEC Project Manager, Business Development (Chief of Staff)" at bounding box center [382, 597] width 329 height 15
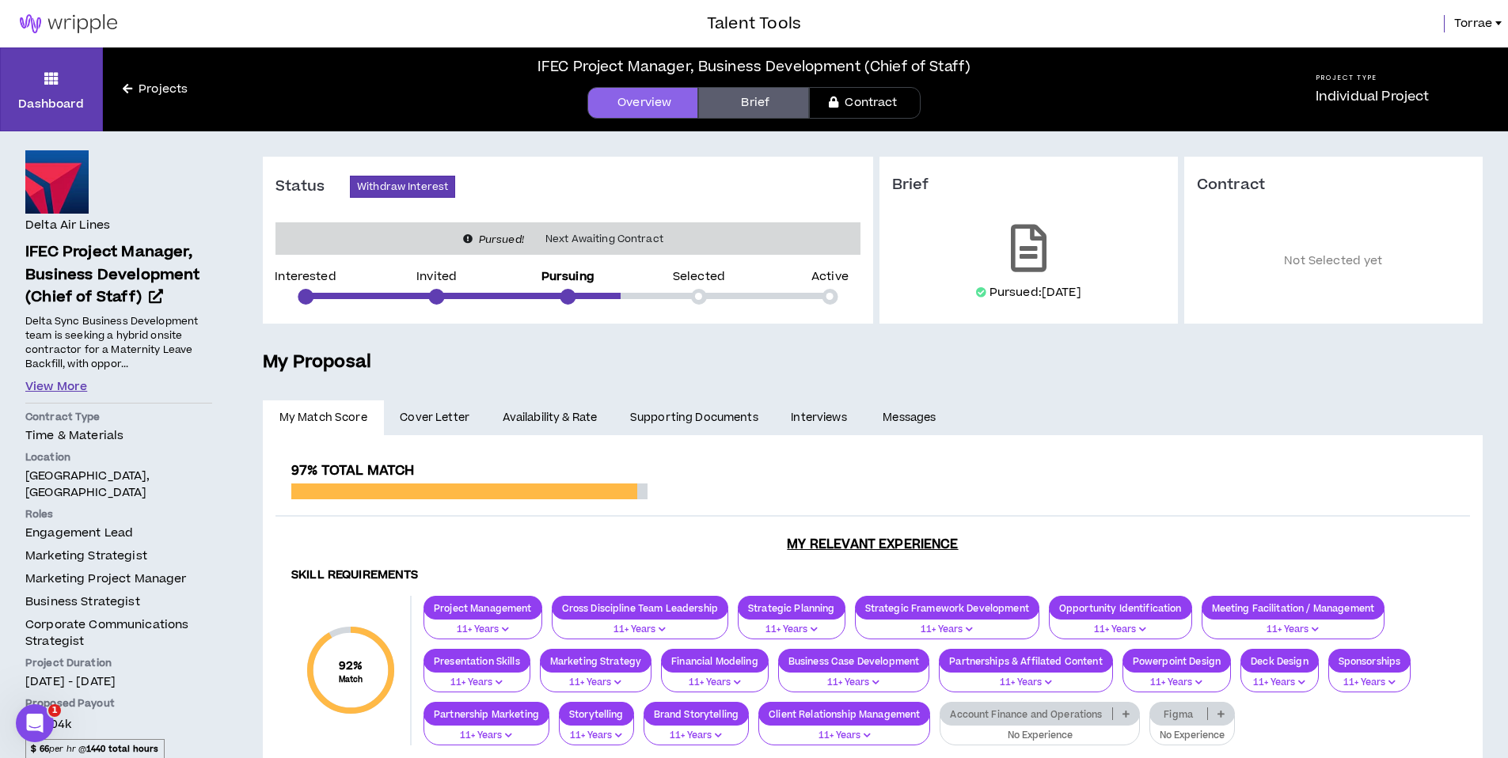
click at [62, 389] on button "View More" at bounding box center [56, 386] width 62 height 17
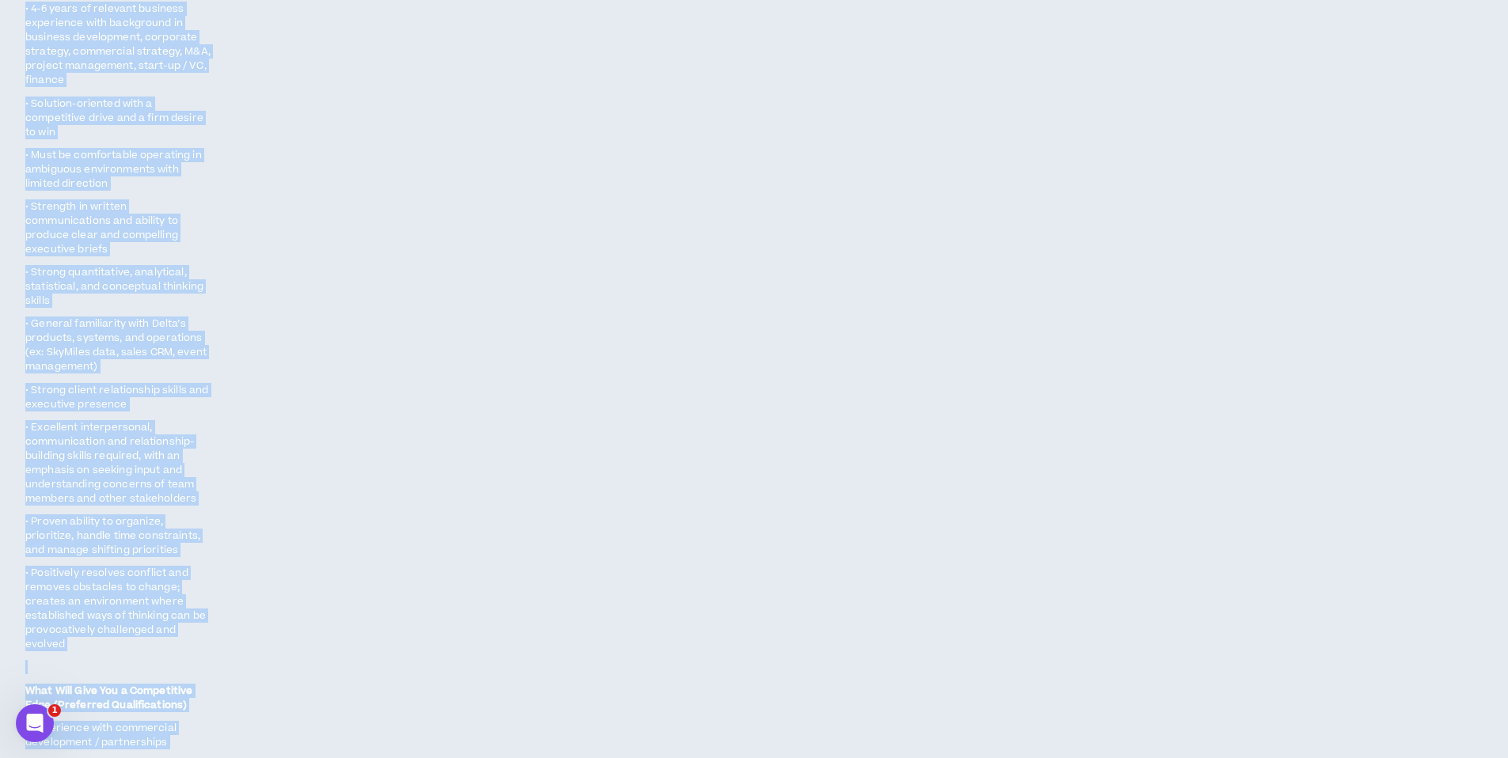
scroll to position [1213, 0]
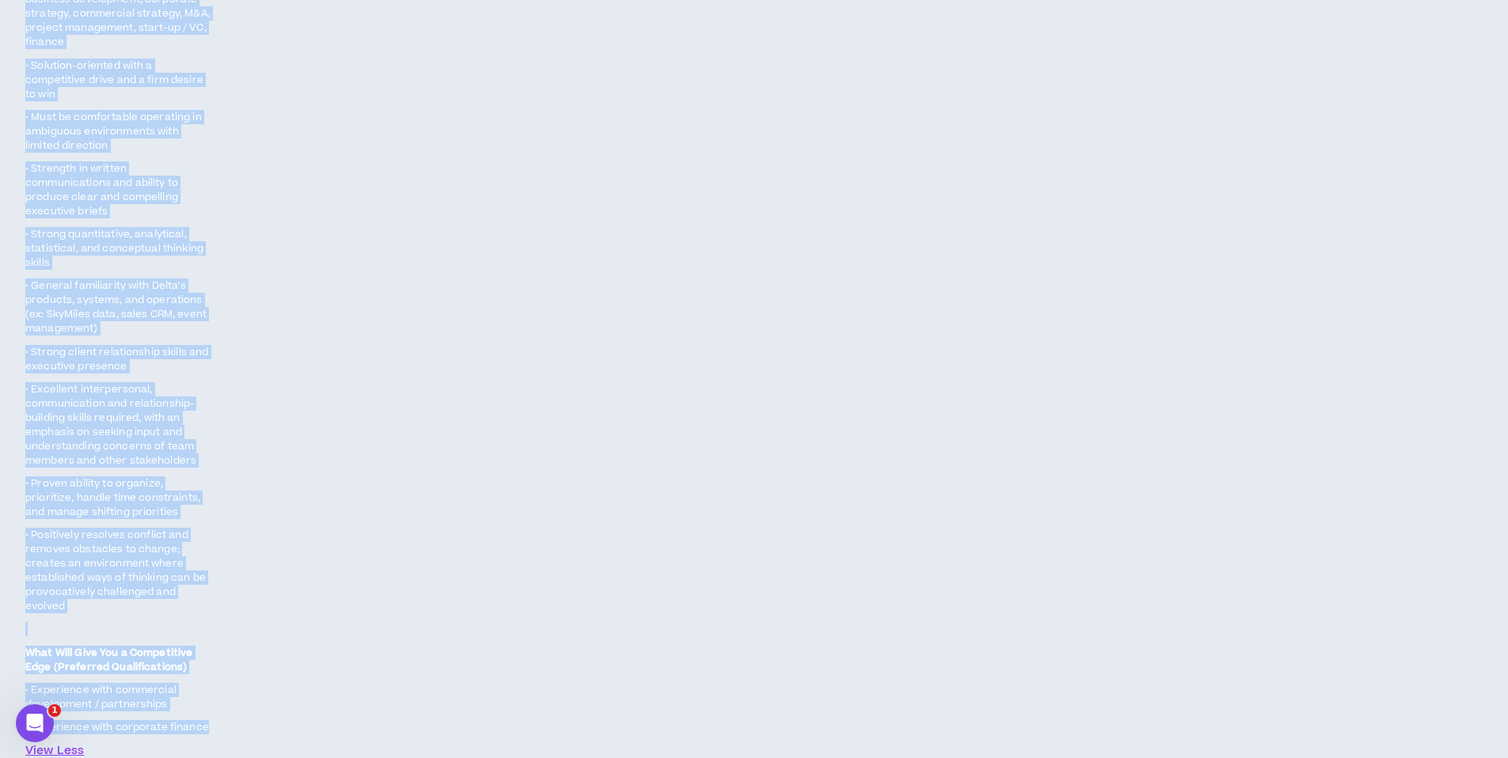
drag, startPoint x: 25, startPoint y: 321, endPoint x: 190, endPoint y: 663, distance: 379.5
copy span "Delta Sync Business Development team is seeking a hybrid onsite contractor for …"
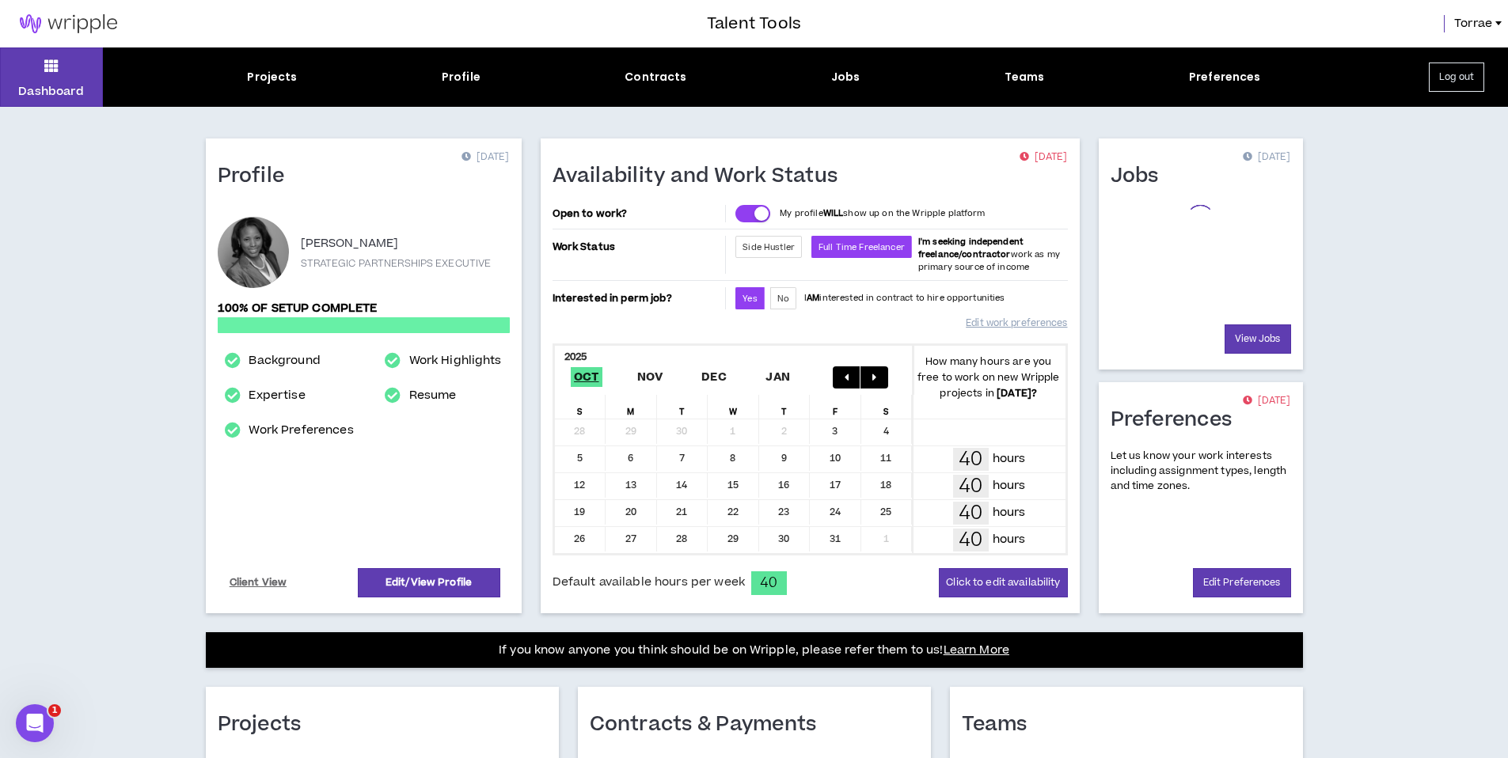
click at [79, 224] on div "Dashboard Projects Profile Contracts Jobs Teams Preferences Log out Profile 15 …" at bounding box center [754, 540] width 1508 height 987
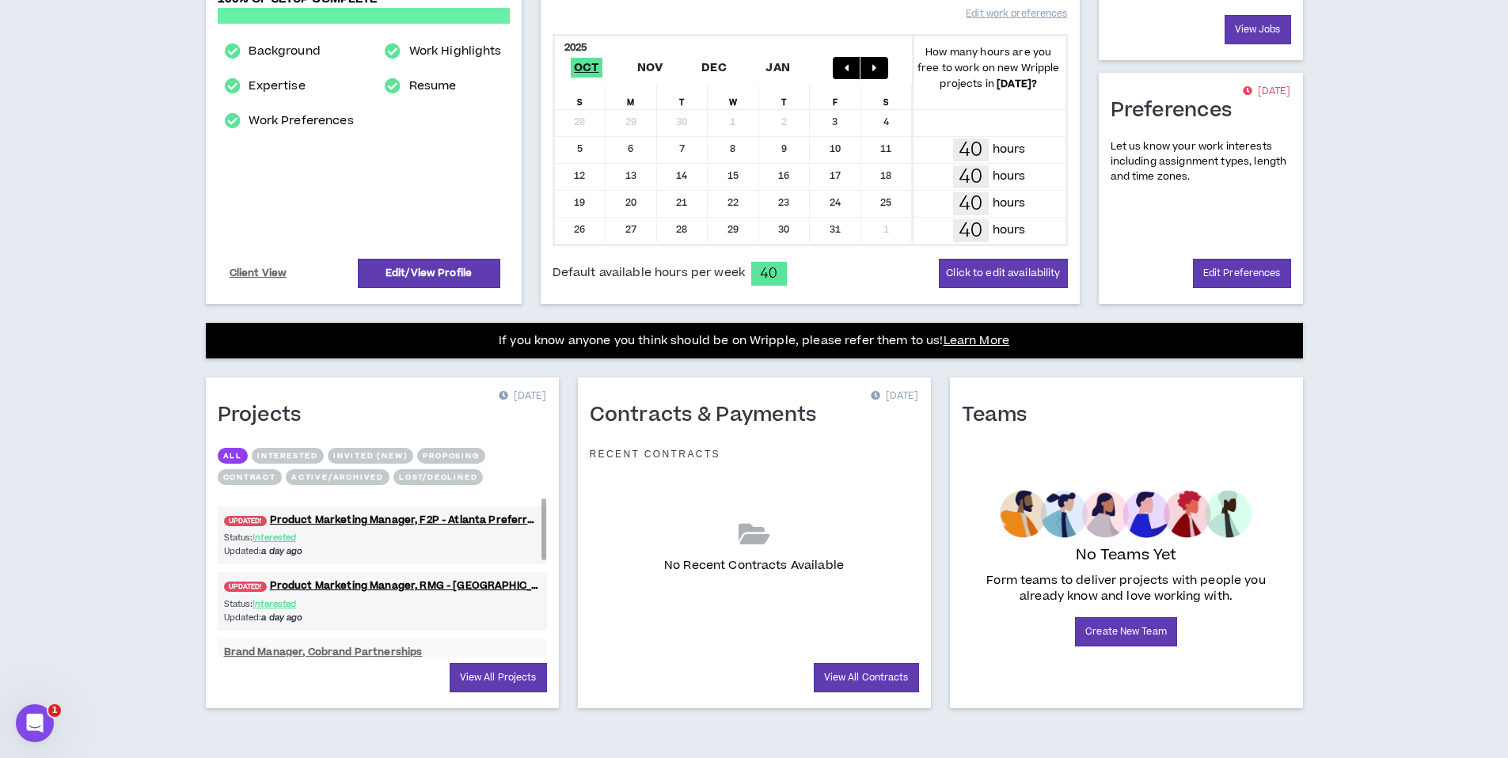
scroll to position [310, 0]
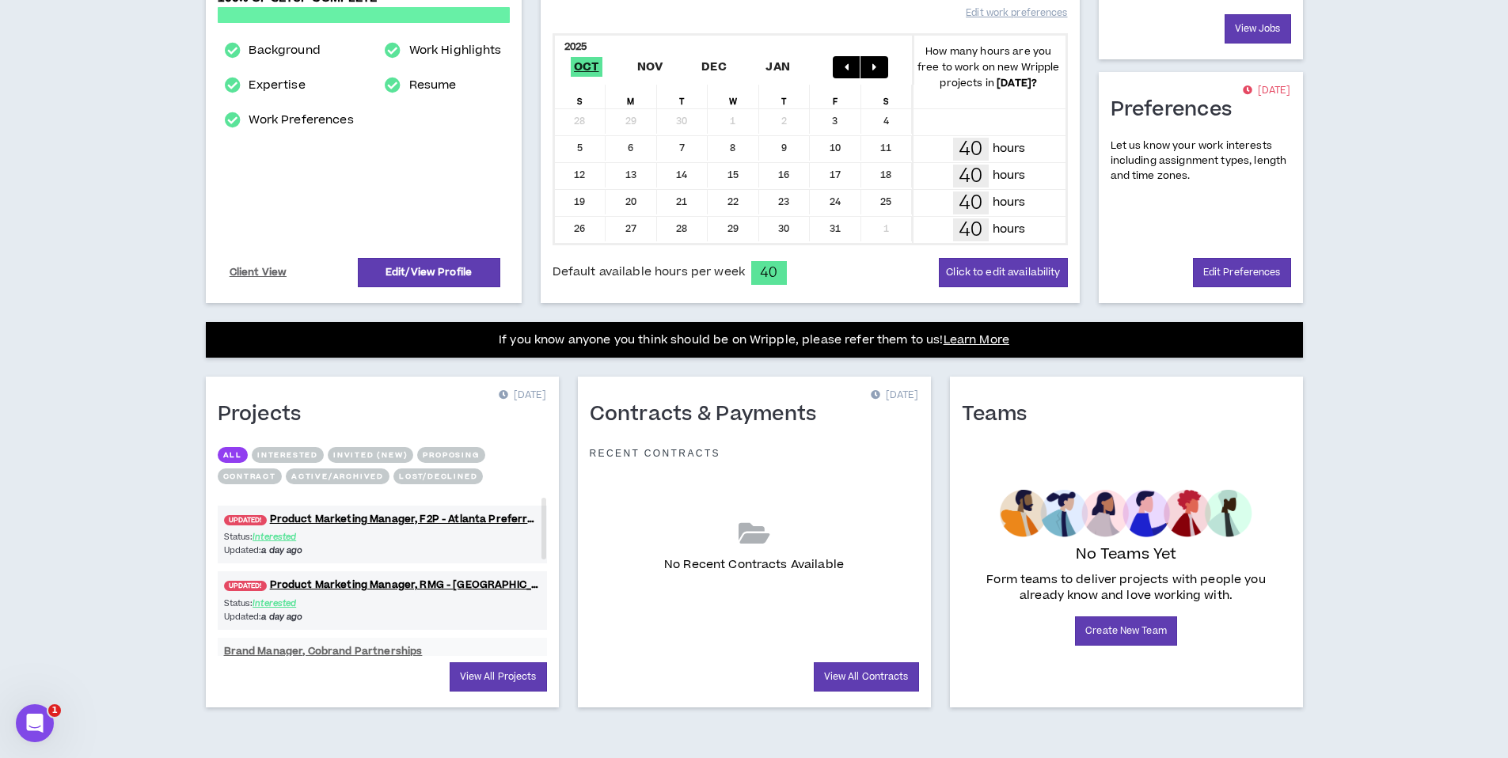
drag, startPoint x: 546, startPoint y: 545, endPoint x: 576, endPoint y: 518, distance: 40.4
click at [575, 518] on div "Profile 15 days ago Torrae Lawrence-Mitchell STRATEGIC PARTNERSHIPS EXECUTIVE 1…" at bounding box center [754, 278] width 1148 height 962
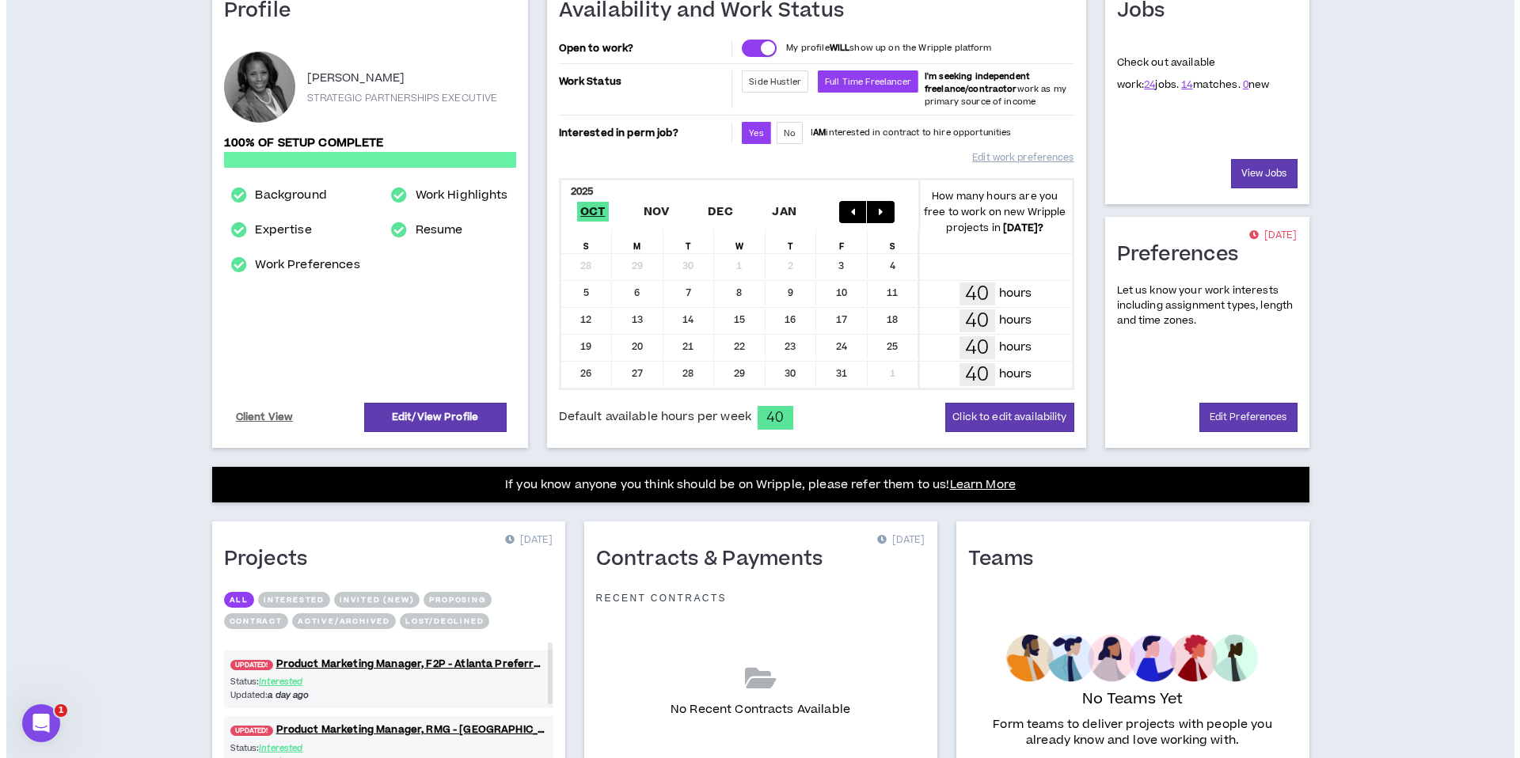
scroll to position [0, 0]
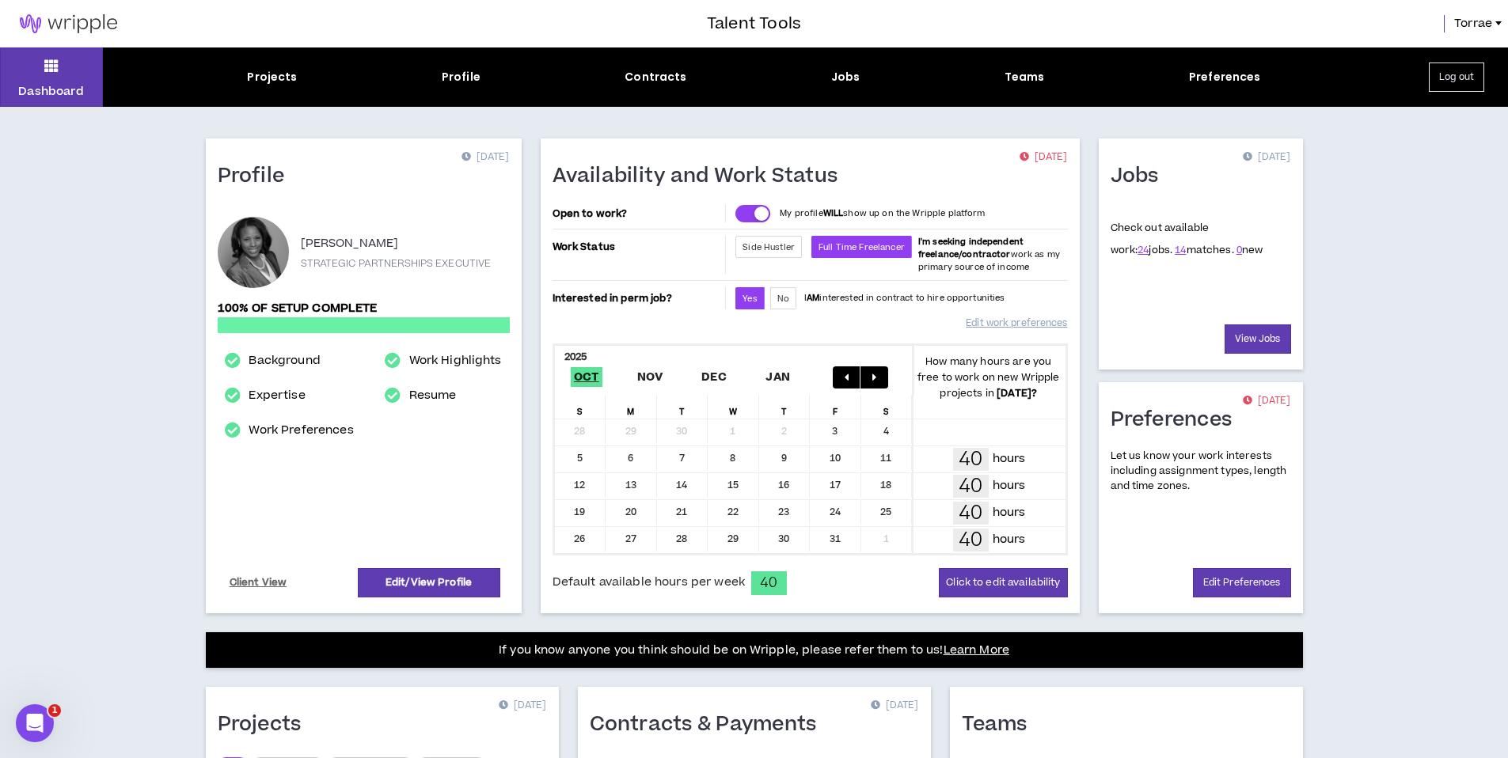
click at [1467, 82] on button "Log out" at bounding box center [1456, 77] width 55 height 29
